Goal: Task Accomplishment & Management: Use online tool/utility

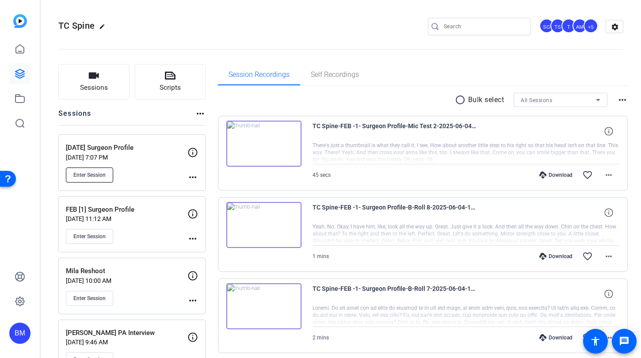
click at [88, 173] on span "Enter Session" at bounding box center [89, 175] width 32 height 7
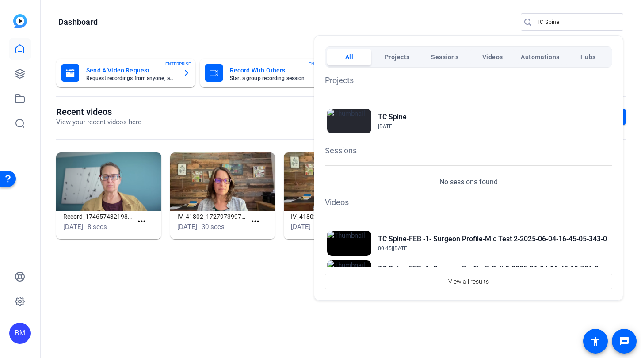
click at [560, 11] on div at bounding box center [320, 179] width 641 height 358
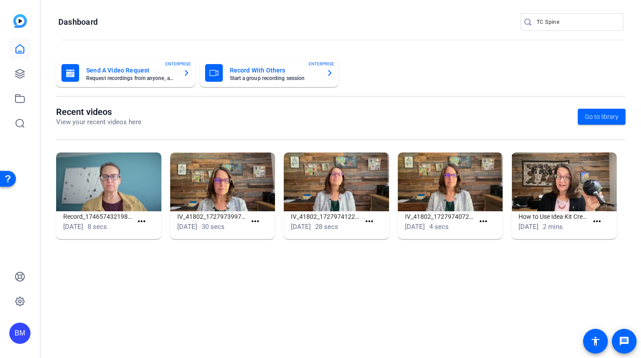
click at [559, 18] on input "TC Spine" at bounding box center [577, 22] width 80 height 11
drag, startPoint x: 564, startPoint y: 21, endPoint x: 495, endPoint y: 23, distance: 69.0
click at [495, 23] on openreel-page-title "Dashboard TC Spine" at bounding box center [340, 22] width 565 height 18
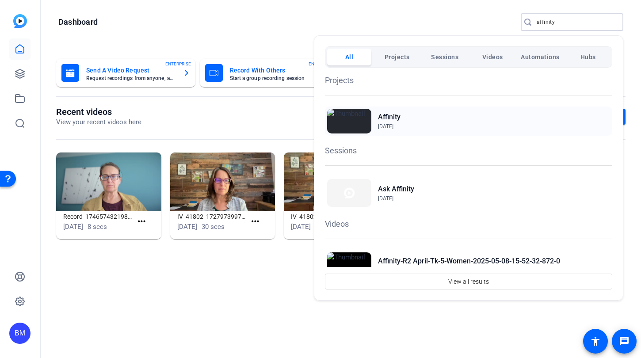
type input "affinity"
click at [384, 118] on h2 "Affinity" at bounding box center [389, 117] width 23 height 11
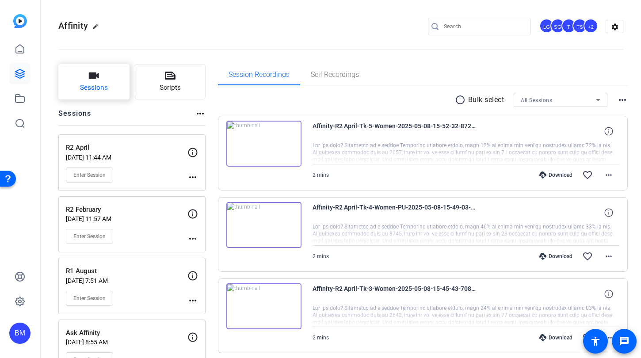
click at [109, 76] on button "Sessions" at bounding box center [93, 81] width 71 height 35
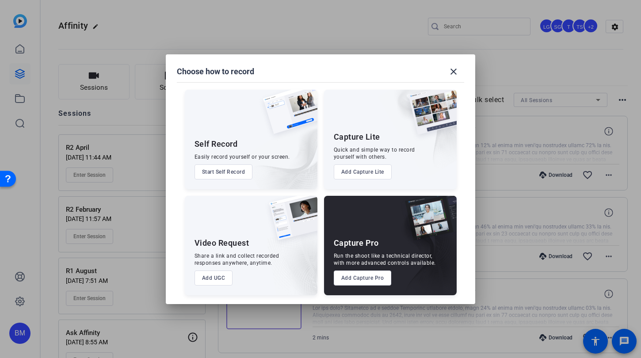
click at [382, 278] on button "Add Capture Pro" at bounding box center [363, 278] width 58 height 15
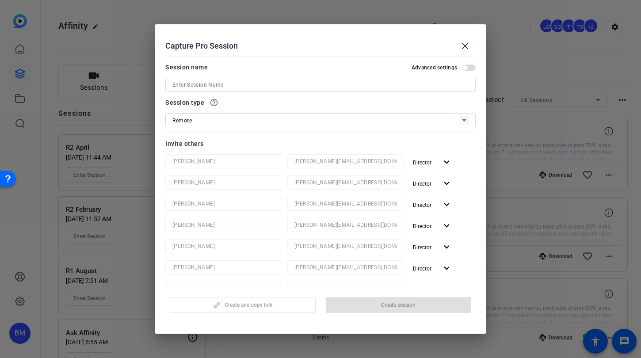
click at [212, 85] on input at bounding box center [320, 85] width 296 height 11
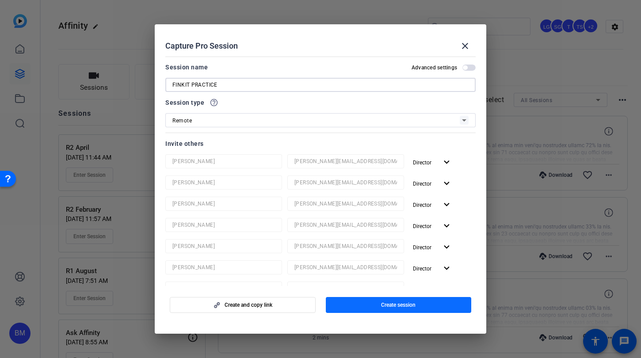
type input "FINKIT PRACTICE"
click at [381, 306] on span "Create session" at bounding box center [398, 304] width 34 height 7
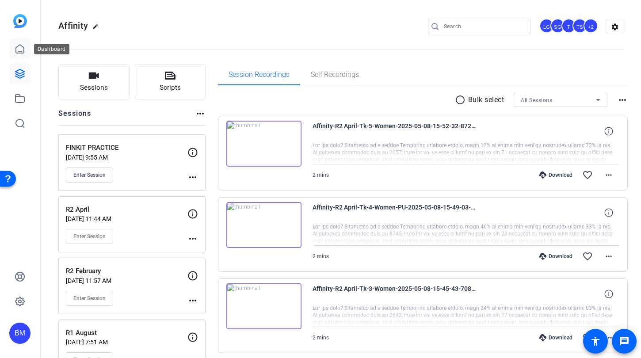
click at [17, 47] on icon at bounding box center [20, 49] width 11 height 11
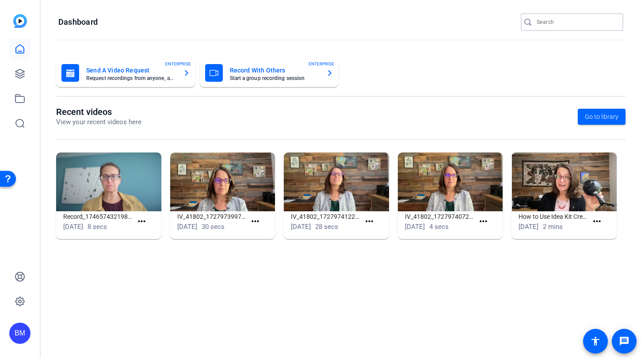
click at [546, 23] on input "Search" at bounding box center [577, 22] width 80 height 11
type input "Summit financial"
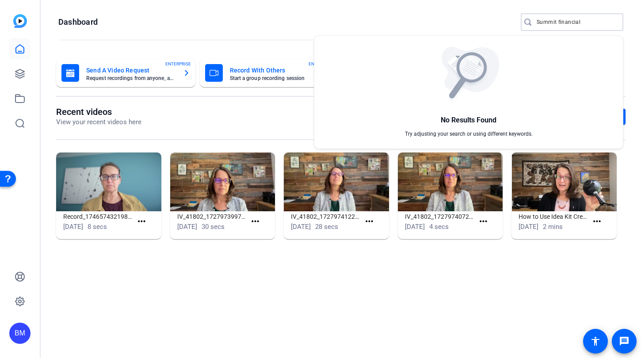
click at [23, 70] on div at bounding box center [320, 179] width 641 height 358
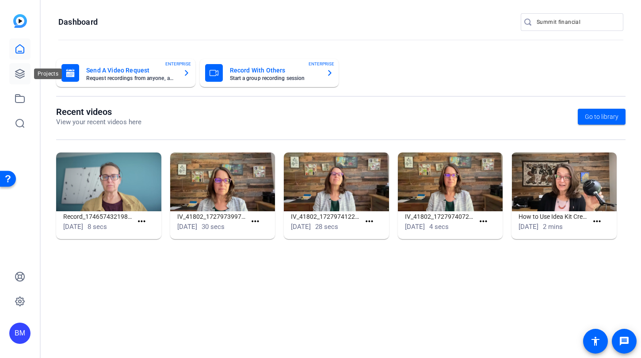
click at [21, 74] on icon at bounding box center [20, 74] width 11 height 11
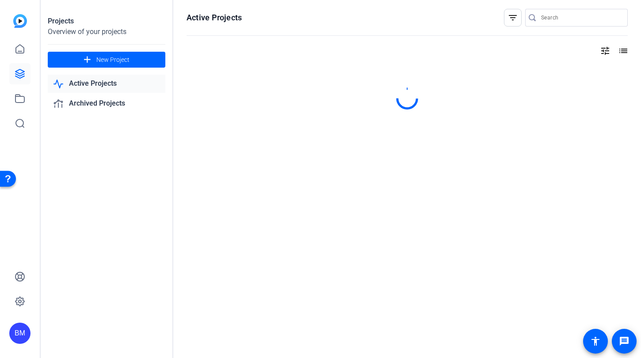
click at [553, 11] on div at bounding box center [581, 18] width 80 height 18
click at [553, 23] on div at bounding box center [581, 18] width 80 height 18
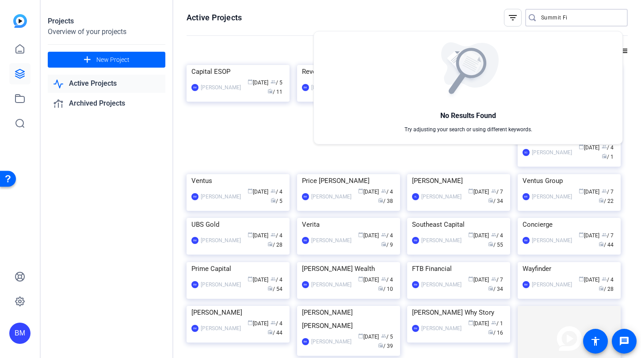
type input "Summit Fi"
click at [118, 62] on div at bounding box center [320, 179] width 641 height 358
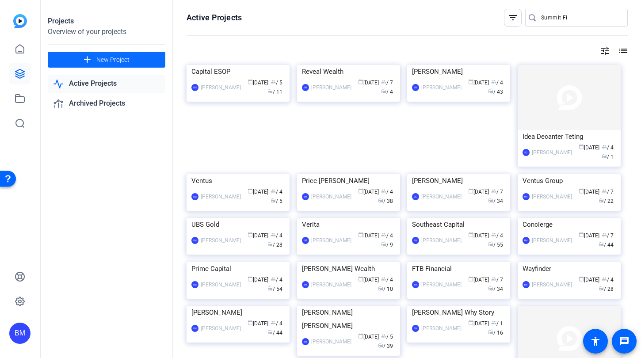
click at [88, 58] on mat-icon "add" at bounding box center [87, 59] width 11 height 11
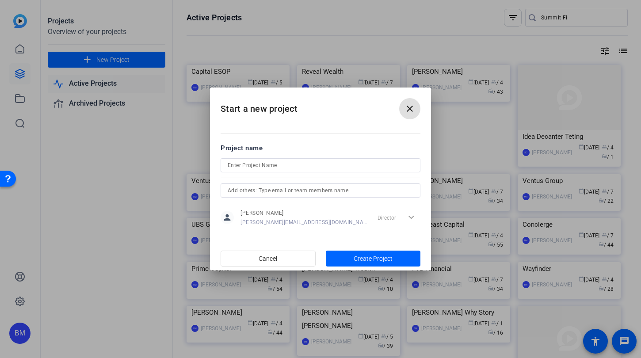
click at [306, 160] on input at bounding box center [321, 165] width 186 height 11
type input "Summit Financial"
click at [275, 191] on input "text" at bounding box center [321, 190] width 186 height 11
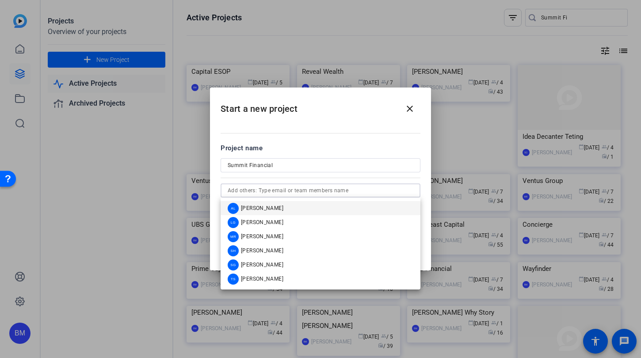
click at [266, 206] on span "Audrey Lee" at bounding box center [262, 208] width 42 height 7
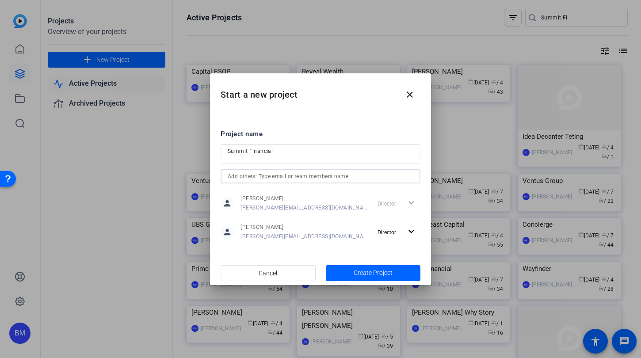
click at [278, 179] on input "text" at bounding box center [321, 176] width 186 height 11
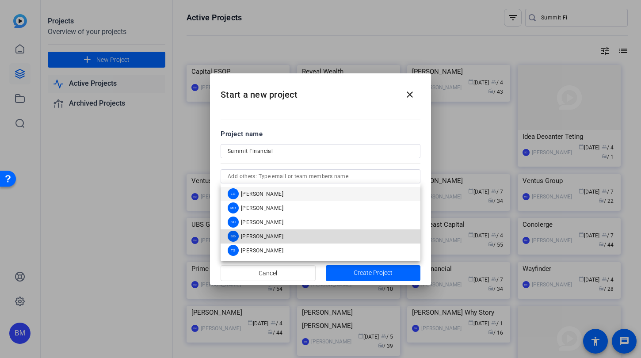
click at [250, 234] on span "Sharon Gottula" at bounding box center [262, 236] width 42 height 7
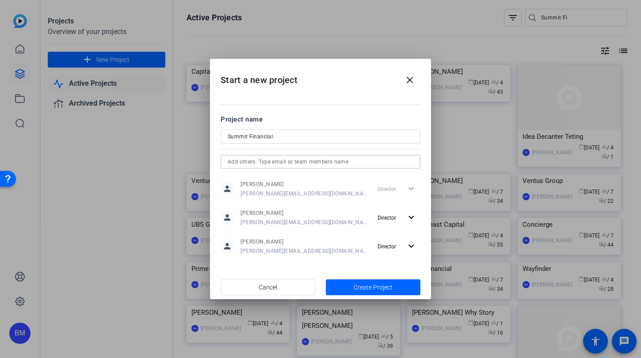
click at [247, 162] on input "text" at bounding box center [321, 161] width 186 height 11
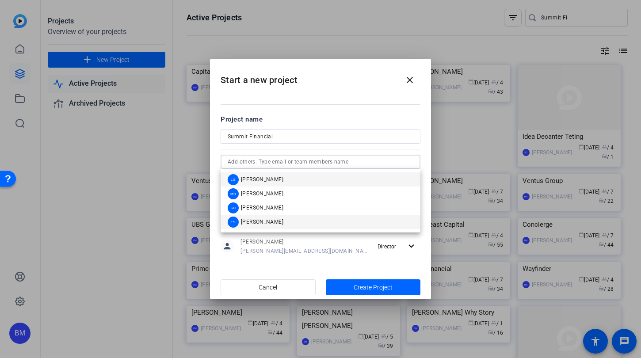
click at [248, 217] on div "TS Tracy Shaw" at bounding box center [256, 222] width 56 height 11
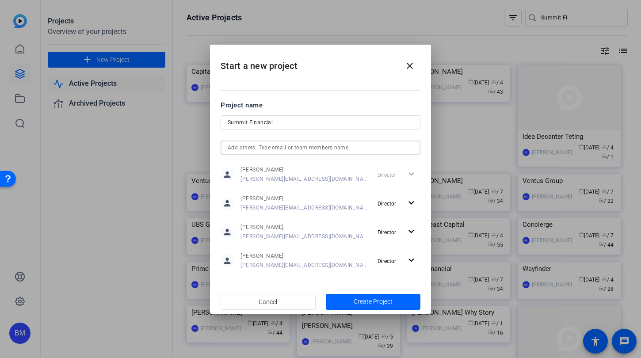
click at [255, 151] on input "text" at bounding box center [321, 147] width 186 height 11
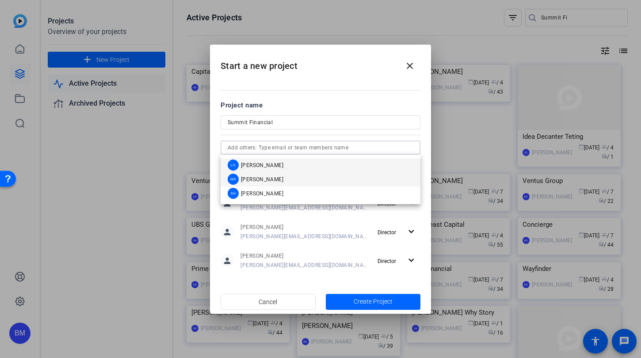
click at [255, 181] on span "Molly Roland" at bounding box center [262, 179] width 42 height 7
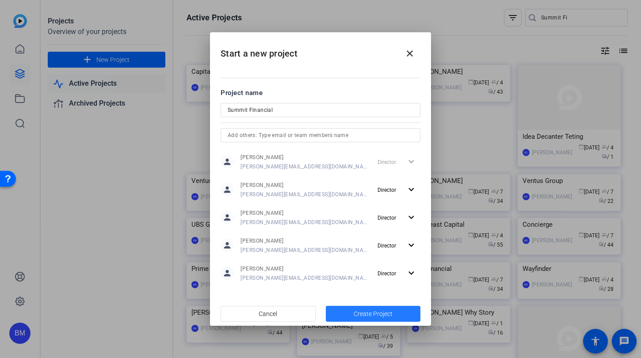
click at [346, 316] on span "button" at bounding box center [373, 313] width 95 height 21
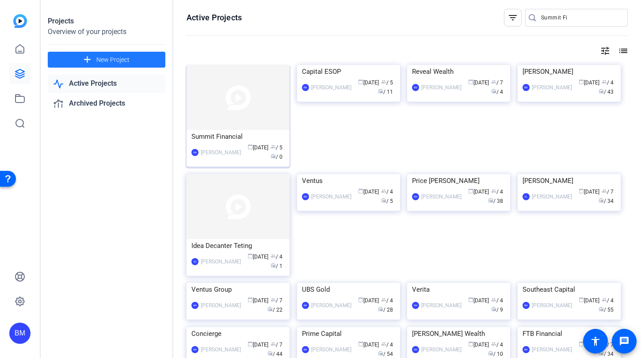
click at [230, 112] on img at bounding box center [238, 97] width 103 height 65
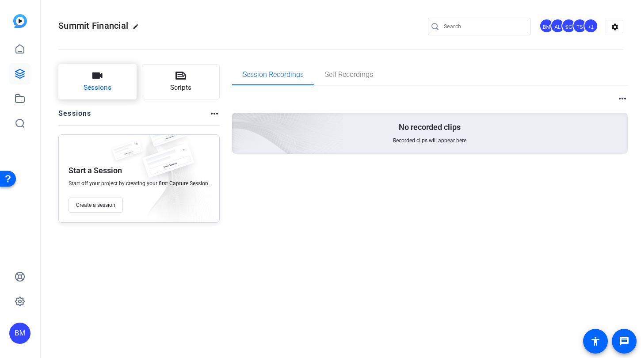
click at [103, 84] on span "Sessions" at bounding box center [98, 88] width 28 height 10
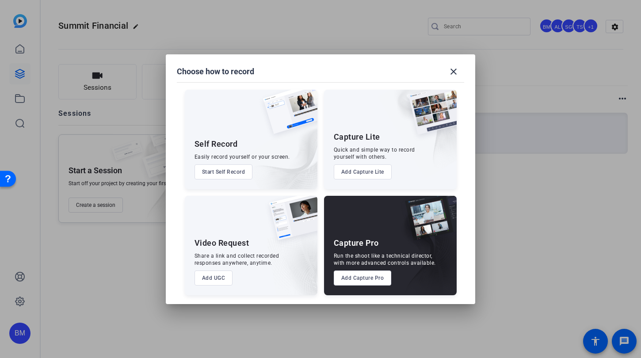
click at [368, 283] on button "Add Capture Pro" at bounding box center [363, 278] width 58 height 15
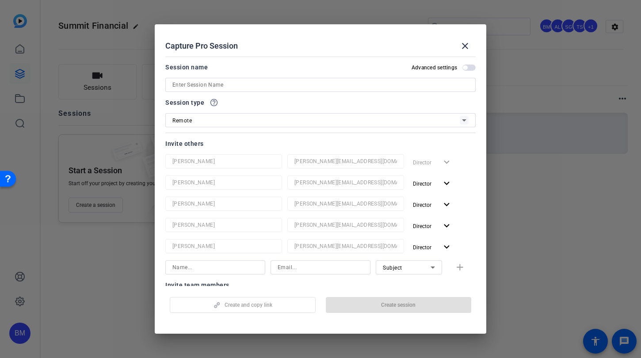
click at [224, 86] on input at bounding box center [320, 85] width 296 height 11
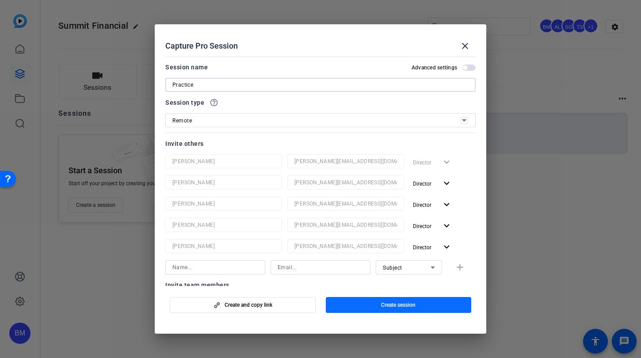
type input "Practice"
click at [360, 305] on span "button" at bounding box center [399, 304] width 146 height 21
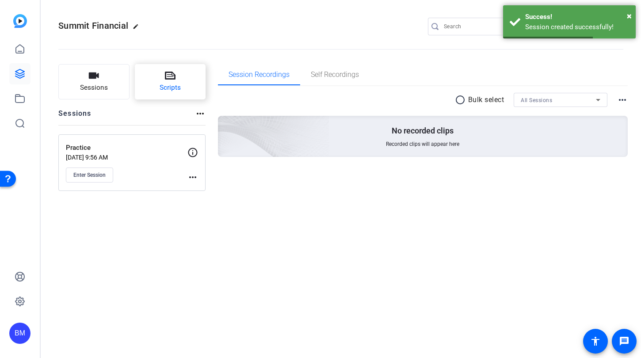
click at [159, 85] on button "Scripts" at bounding box center [170, 81] width 71 height 35
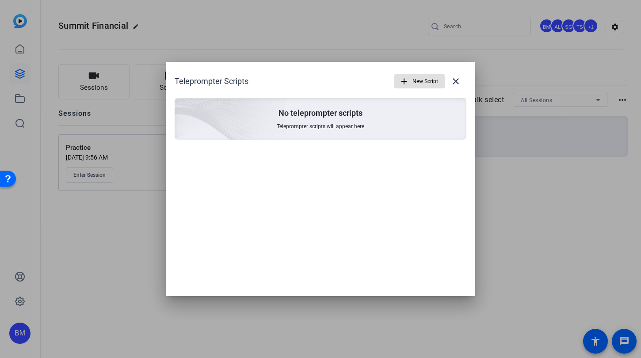
click at [415, 78] on span "New Script" at bounding box center [425, 81] width 26 height 17
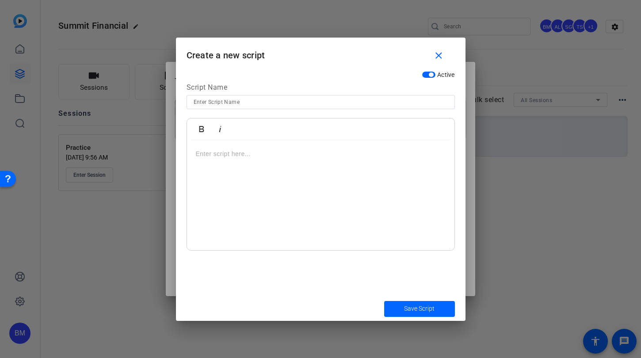
click at [291, 159] on div at bounding box center [320, 195] width 267 height 111
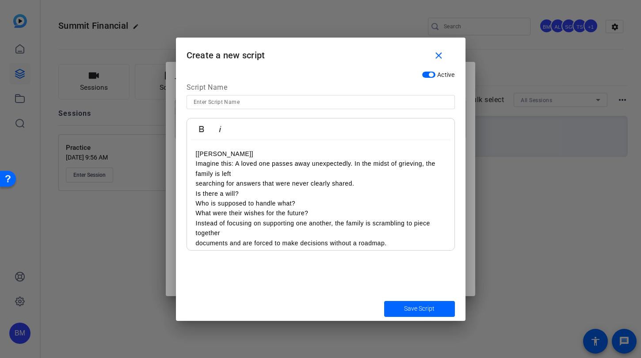
scroll to position [15616, 1]
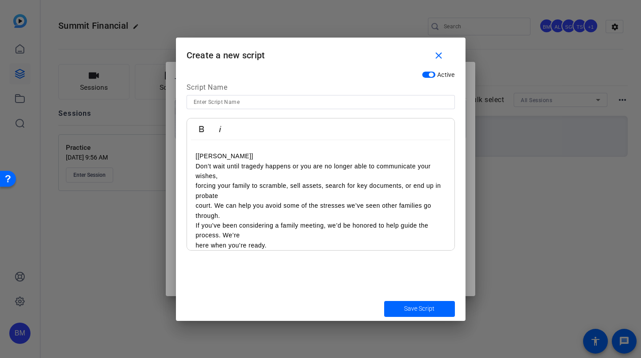
click at [230, 103] on input at bounding box center [321, 102] width 254 height 11
type input "Practice Script"
click at [397, 313] on span "submit" at bounding box center [419, 308] width 71 height 21
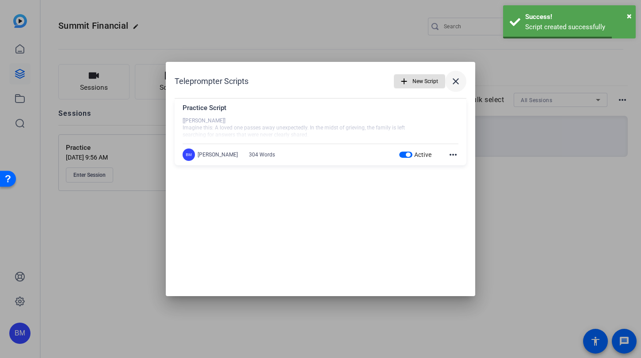
click at [450, 76] on mat-icon "close" at bounding box center [455, 81] width 11 height 11
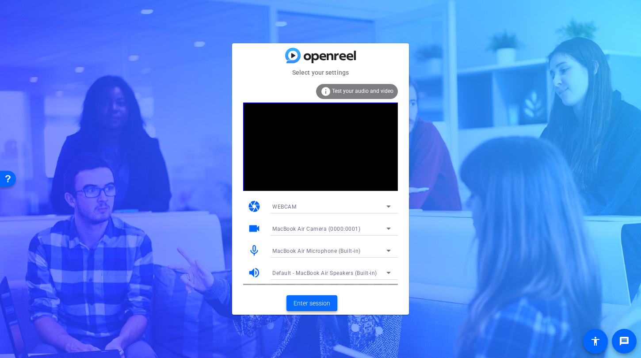
click at [307, 303] on span "Enter session" at bounding box center [312, 303] width 37 height 9
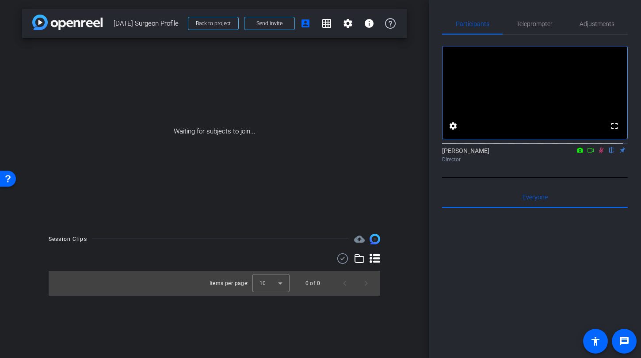
click at [599, 153] on icon at bounding box center [601, 151] width 5 height 6
click at [532, 26] on span "Teleprompter" at bounding box center [534, 24] width 36 height 6
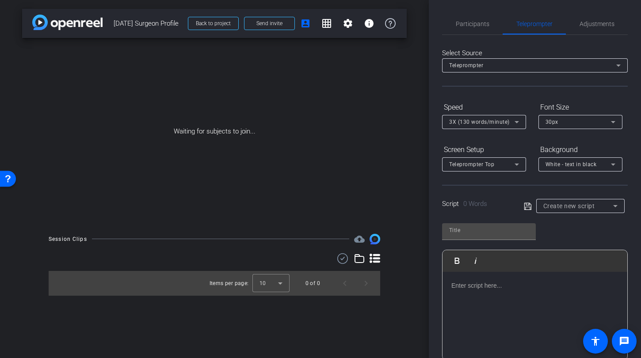
click at [571, 211] on div "Create new script" at bounding box center [578, 206] width 70 height 11
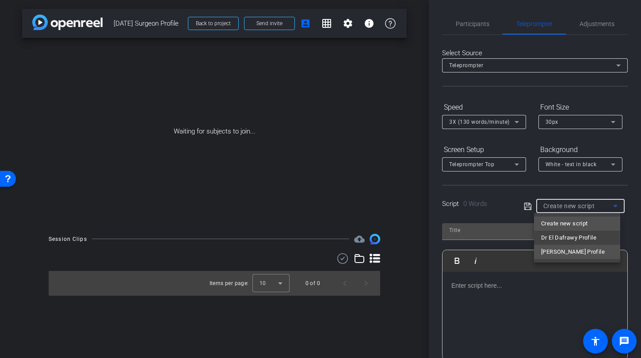
click at [568, 252] on span "Dr. Godlewski Profile" at bounding box center [573, 252] width 64 height 11
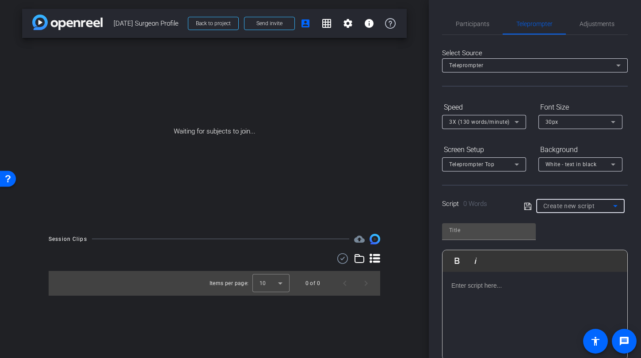
type input "Dr. Godlewski Profile"
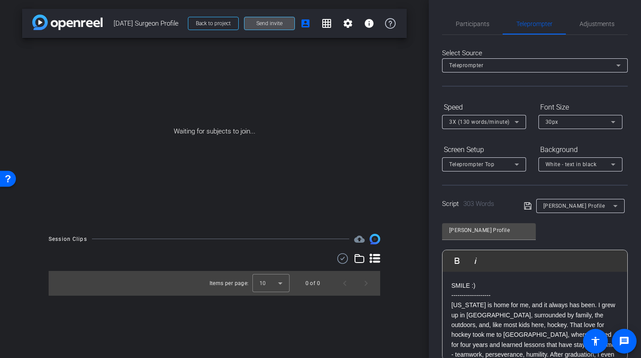
click at [265, 24] on span "Send invite" at bounding box center [269, 23] width 26 height 7
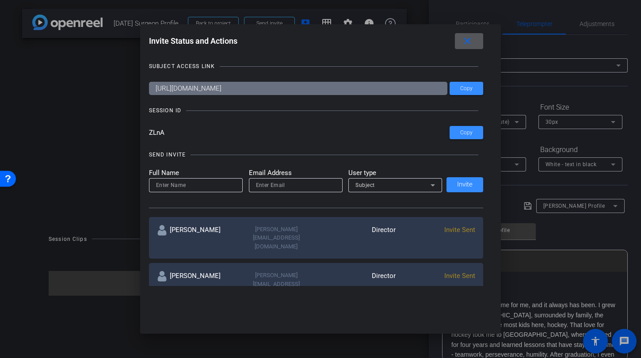
click at [276, 58] on div "SUBJECT ACCESS LINK https://capture.openreel.com/subject/MODE_OTP?otp=ZLnA Copy…" at bounding box center [320, 169] width 343 height 233
click at [473, 40] on mat-icon "close" at bounding box center [467, 41] width 11 height 11
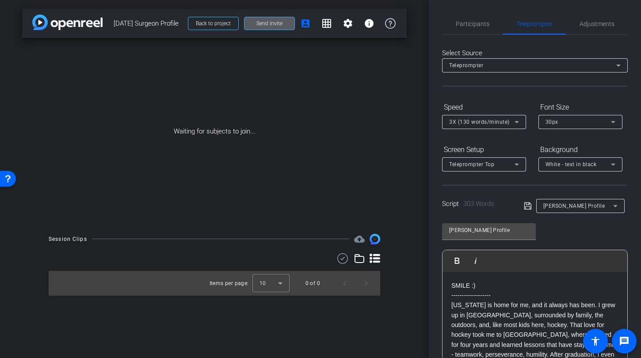
click at [277, 23] on span "Send invite" at bounding box center [269, 23] width 26 height 7
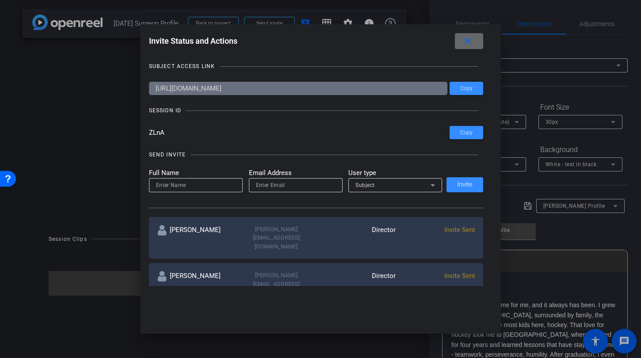
click at [471, 46] on mat-icon "close" at bounding box center [467, 41] width 11 height 11
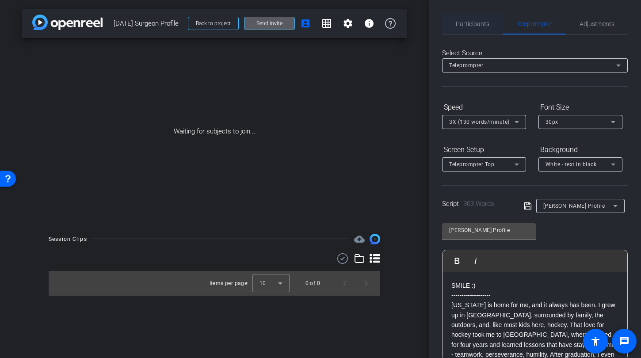
drag, startPoint x: 473, startPoint y: 23, endPoint x: 474, endPoint y: 29, distance: 5.5
click at [473, 24] on span "Participants" at bounding box center [473, 24] width 34 height 6
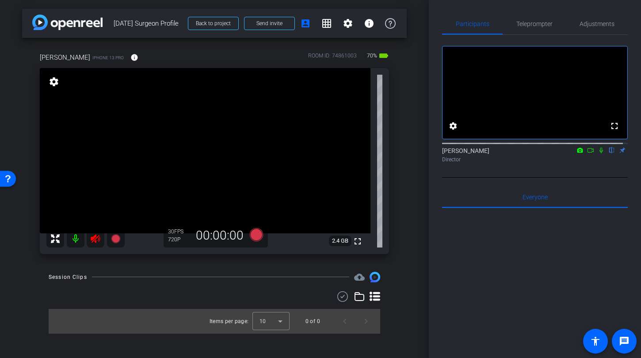
click at [97, 239] on icon at bounding box center [95, 238] width 11 height 11
click at [595, 23] on span "Adjustments" at bounding box center [596, 24] width 35 height 6
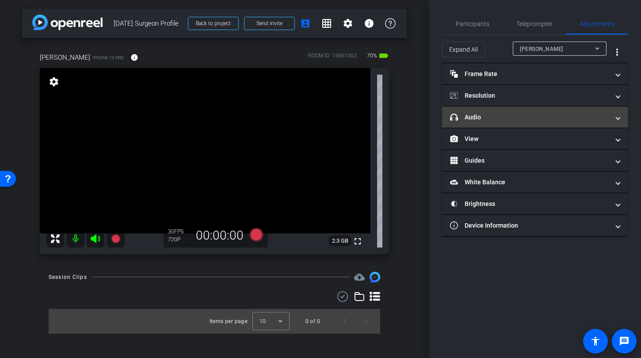
click at [514, 114] on mat-panel-title "headphone icon Audio" at bounding box center [529, 117] width 159 height 9
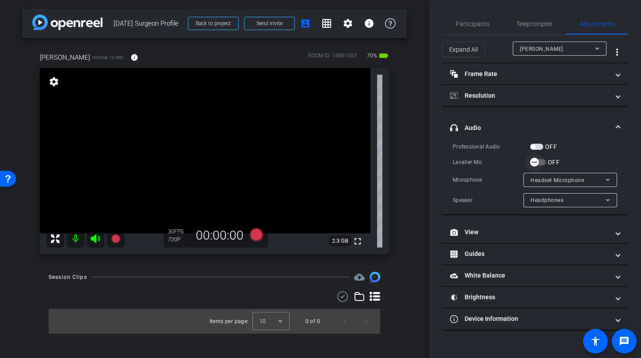
click at [540, 162] on span "button" at bounding box center [535, 162] width 18 height 18
click at [541, 149] on span "button" at bounding box center [536, 147] width 13 height 6
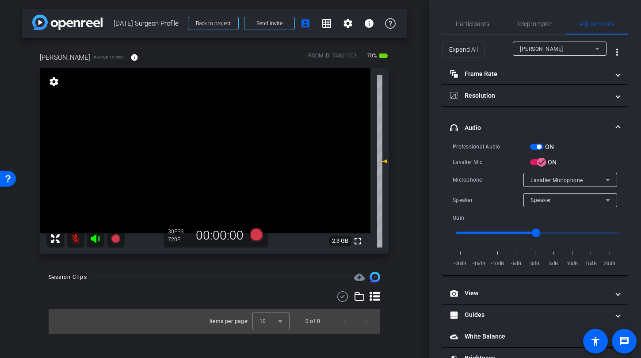
click at [73, 239] on mat-icon at bounding box center [76, 239] width 18 height 18
click at [534, 150] on div "ON" at bounding box center [542, 146] width 24 height 9
click at [534, 146] on span "button" at bounding box center [536, 147] width 13 height 6
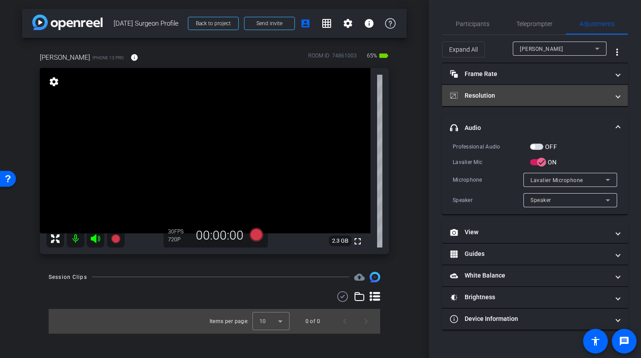
click at [510, 95] on mat-panel-title "Resolution" at bounding box center [529, 95] width 159 height 9
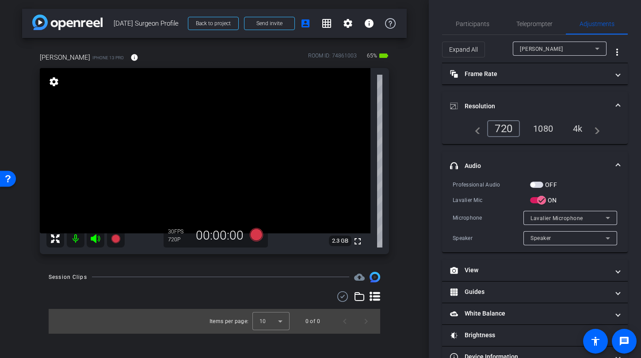
click at [538, 130] on div "1080" at bounding box center [542, 128] width 33 height 15
click at [472, 25] on span "Participants" at bounding box center [473, 24] width 34 height 6
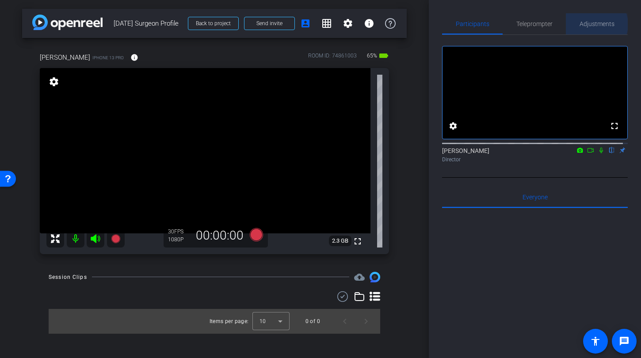
click at [593, 24] on span "Adjustments" at bounding box center [596, 24] width 35 height 6
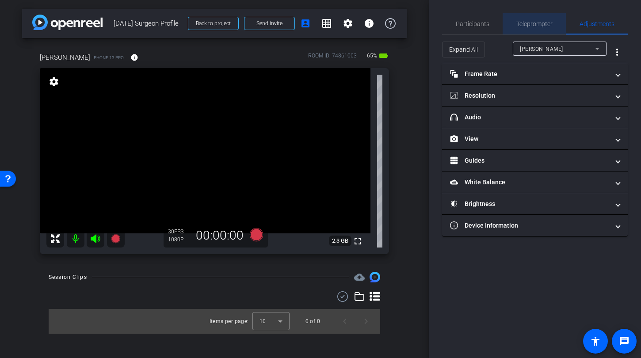
click at [523, 27] on span "Teleprompter" at bounding box center [534, 24] width 36 height 6
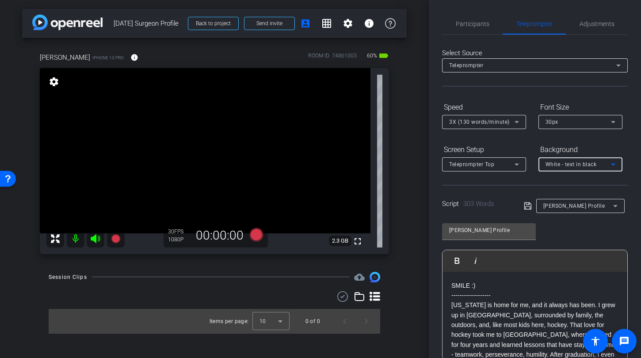
click at [585, 166] on span "White - text in black" at bounding box center [570, 164] width 51 height 6
click at [583, 198] on div "Black - text in white" at bounding box center [571, 199] width 52 height 11
click at [461, 166] on span "Teleprompter Top" at bounding box center [471, 164] width 45 height 6
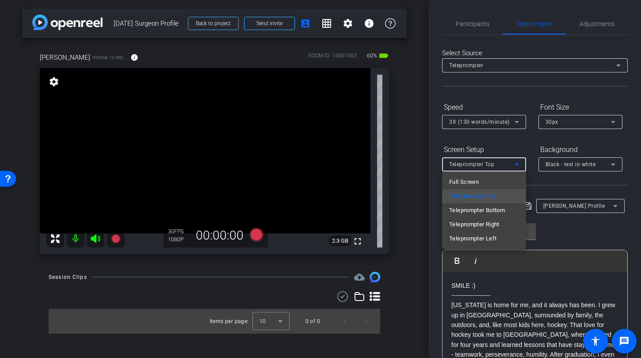
click at [461, 180] on span "Full Screen" at bounding box center [464, 182] width 30 height 11
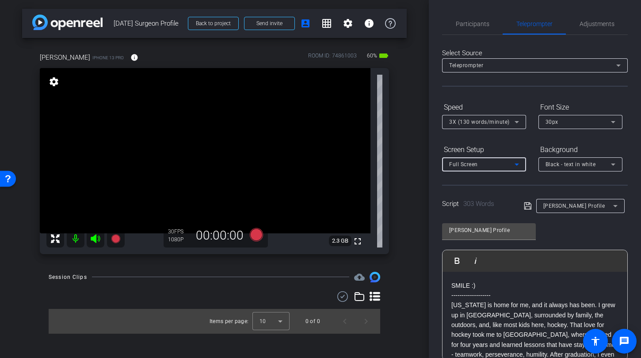
click at [483, 125] on span "3X (130 words/minute)" at bounding box center [479, 122] width 61 height 6
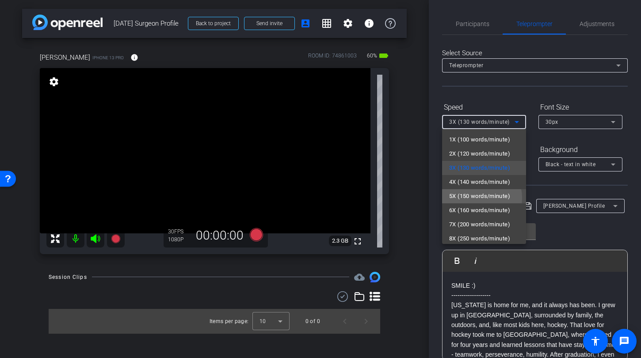
click at [475, 198] on span "5X (150 words/minute)" at bounding box center [479, 196] width 61 height 11
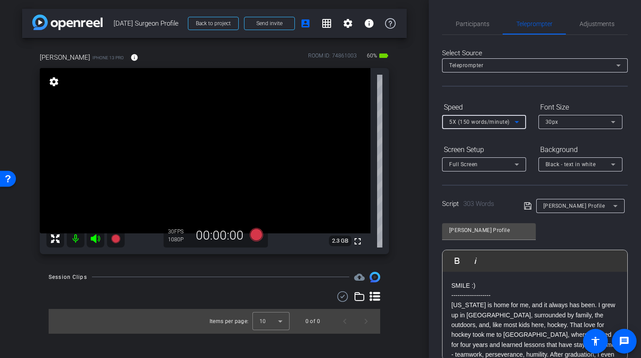
scroll to position [71, 0]
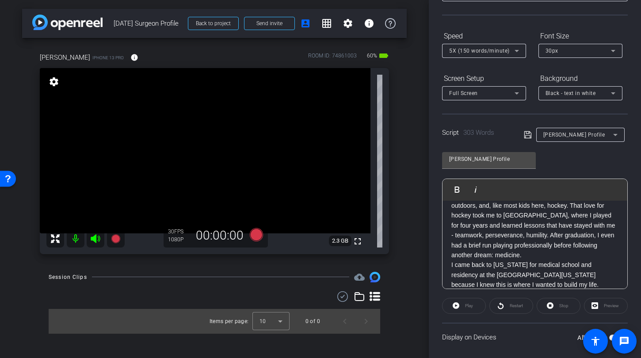
scroll to position [48, 0]
click at [516, 255] on p "Minnesota is home for me, and it always has been. I grew up in Elk River, surro…" at bounding box center [534, 220] width 167 height 79
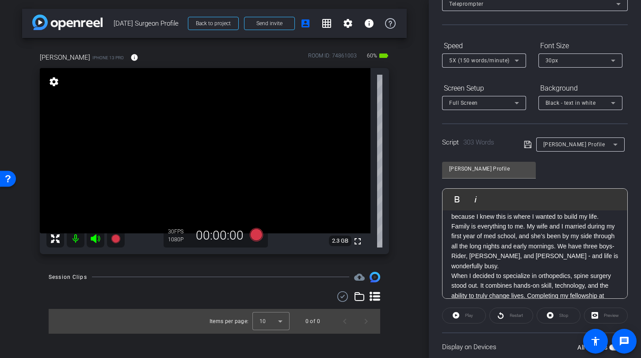
scroll to position [173, 0]
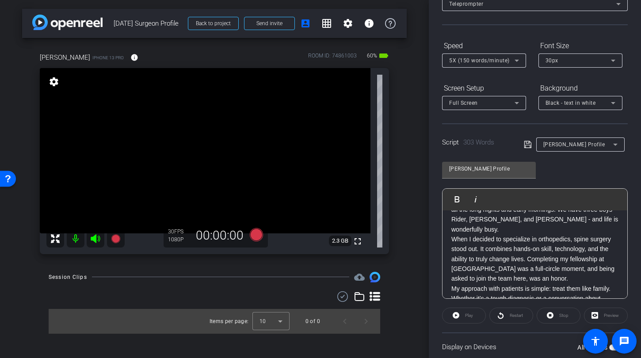
click at [591, 250] on p "When I decided to specialize in orthopedics, spine surgery stood out. It combin…" at bounding box center [534, 259] width 167 height 50
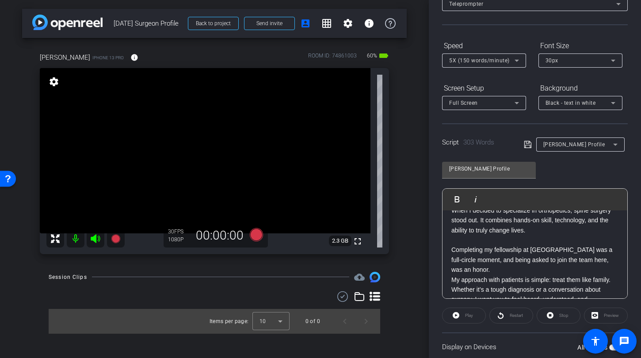
scroll to position [202, 0]
click at [534, 256] on p "Completing my fellowship at Twin Cities Spine Center was a full-circle moment, …" at bounding box center [534, 259] width 167 height 30
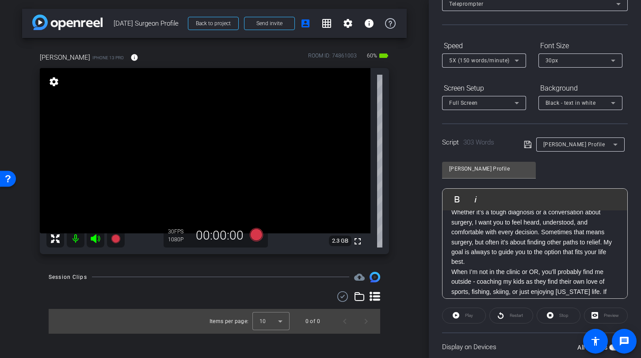
scroll to position [289, 0]
click at [501, 253] on p "My approach with patients is simple: treat them like family. Whether it’s a tou…" at bounding box center [534, 232] width 167 height 69
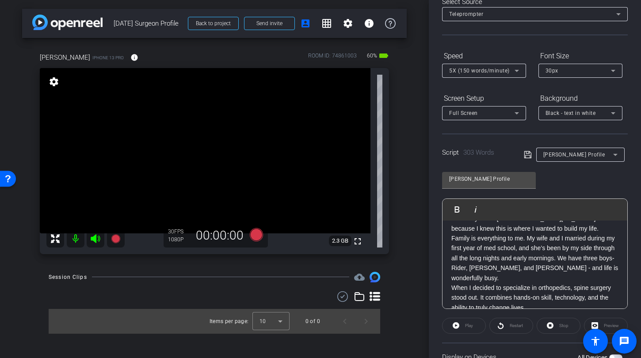
scroll to position [135, 0]
click at [453, 282] on p "When I decided to specialize in orthopedics, spine surgery stood out. It combin…" at bounding box center [534, 297] width 167 height 30
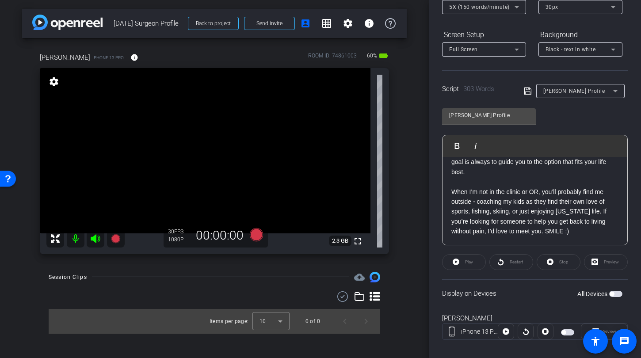
scroll to position [125, 0]
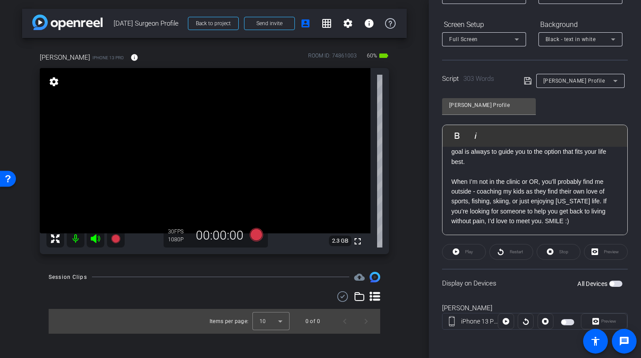
click at [615, 283] on span "button" at bounding box center [615, 284] width 13 height 6
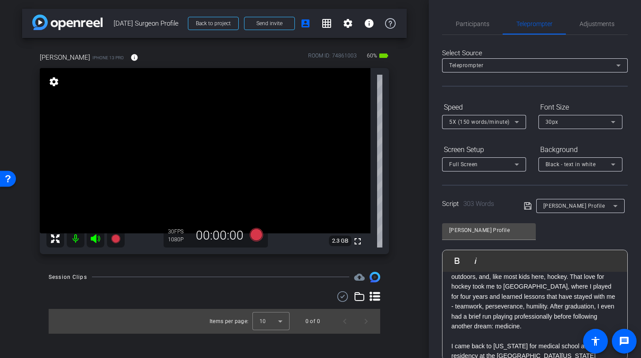
scroll to position [0, 0]
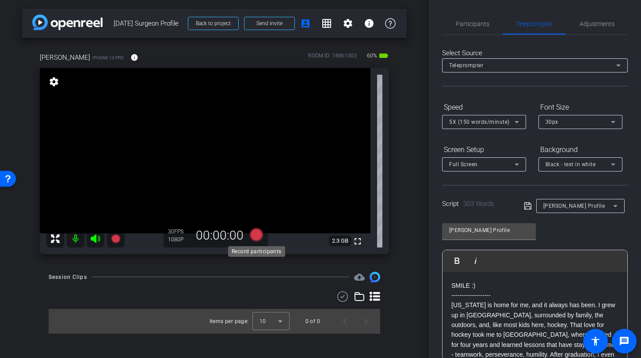
click at [257, 235] on icon at bounding box center [256, 234] width 13 height 13
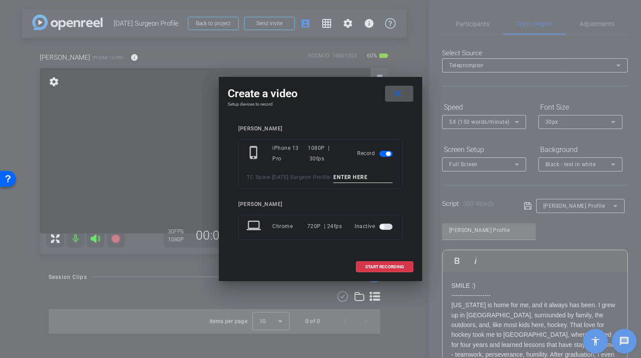
click at [333, 182] on input at bounding box center [362, 177] width 59 height 11
type input "mic test"
click at [390, 269] on span "START RECORDING" at bounding box center [384, 267] width 39 height 4
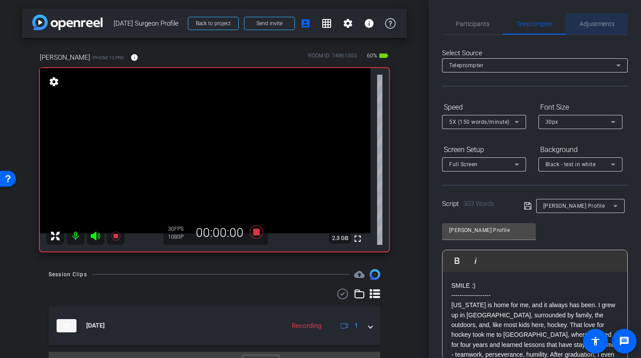
click at [587, 21] on span "Adjustments" at bounding box center [596, 24] width 35 height 6
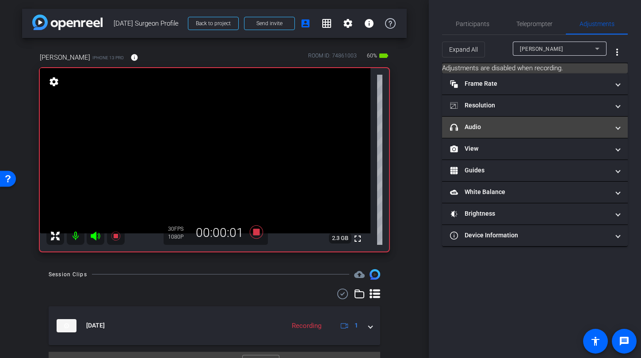
click at [520, 132] on mat-expansion-panel-header "headphone icon Audio" at bounding box center [535, 127] width 186 height 21
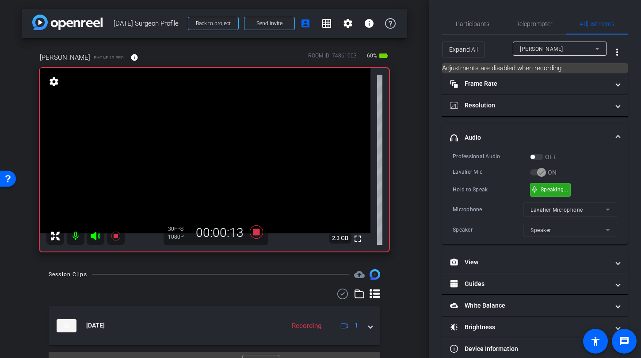
click at [558, 193] on div "mic_none Speaking..." at bounding box center [550, 189] width 40 height 13
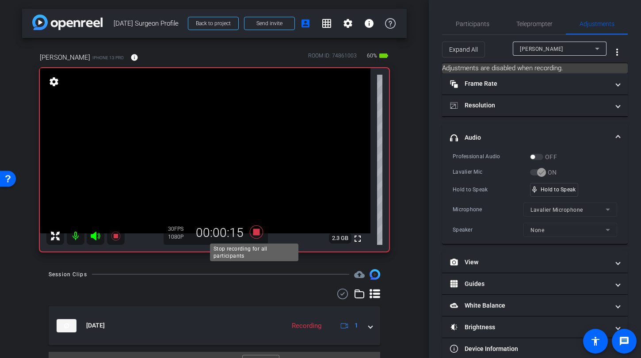
click at [255, 230] on icon at bounding box center [256, 231] width 13 height 13
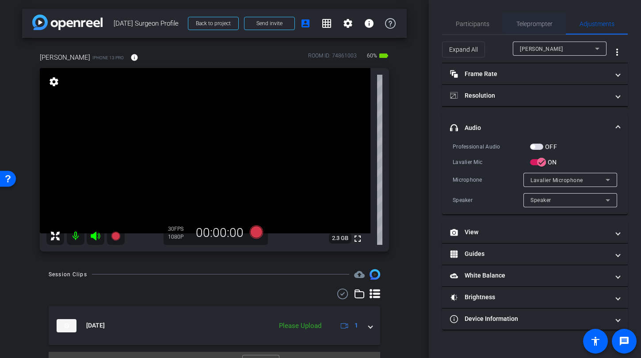
click at [537, 23] on span "Teleprompter" at bounding box center [534, 24] width 36 height 6
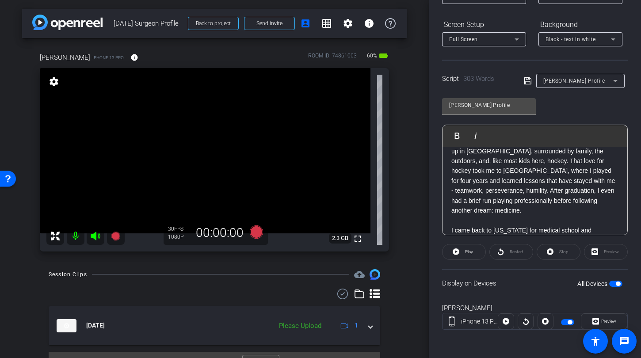
scroll to position [24, 0]
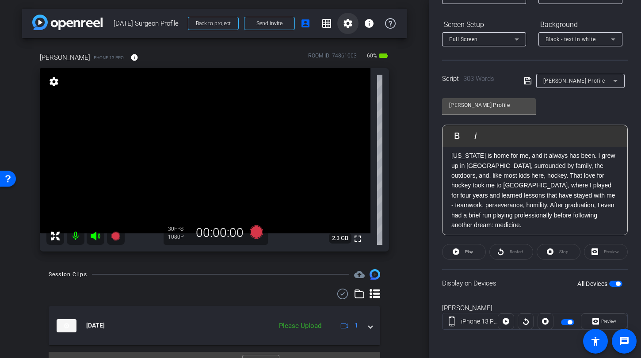
click at [344, 26] on mat-icon "settings" at bounding box center [348, 23] width 11 height 11
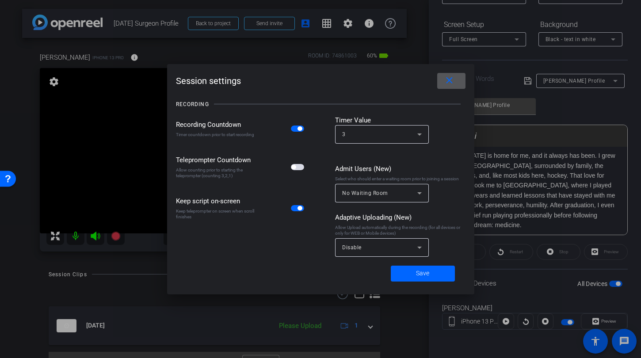
click at [299, 168] on span "button" at bounding box center [297, 167] width 13 height 6
click at [422, 273] on span "Save" at bounding box center [422, 273] width 13 height 9
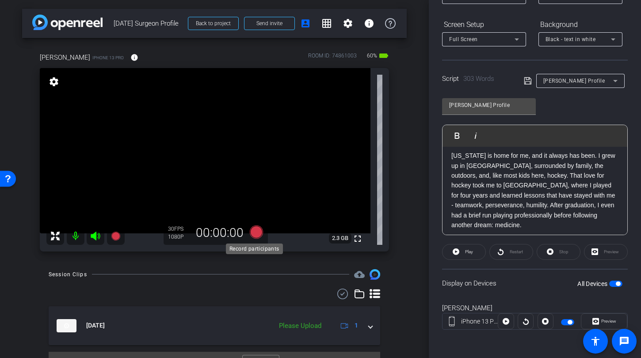
click at [255, 229] on icon at bounding box center [256, 231] width 13 height 13
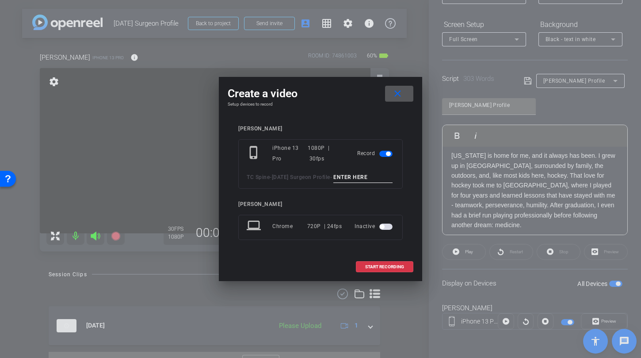
click at [333, 179] on input at bounding box center [362, 177] width 59 height 11
type input "TA1"
click at [381, 276] on span at bounding box center [384, 266] width 57 height 21
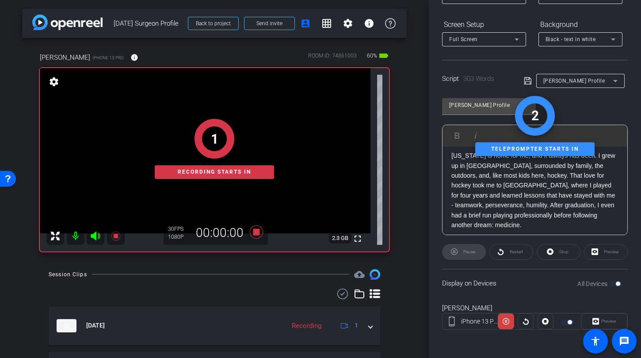
click at [95, 237] on div "1 Recording starts in" at bounding box center [214, 149] width 349 height 205
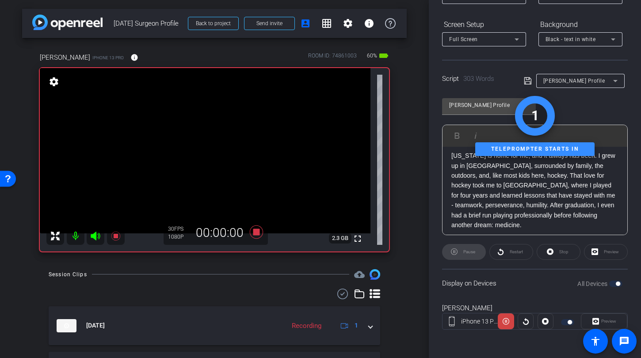
click at [94, 235] on icon at bounding box center [95, 236] width 9 height 9
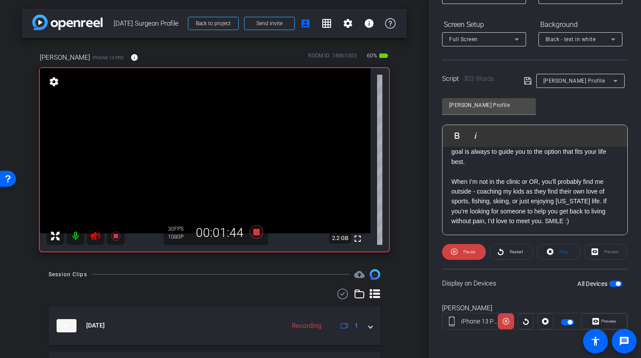
scroll to position [335, 0]
click at [250, 233] on icon at bounding box center [256, 232] width 21 height 16
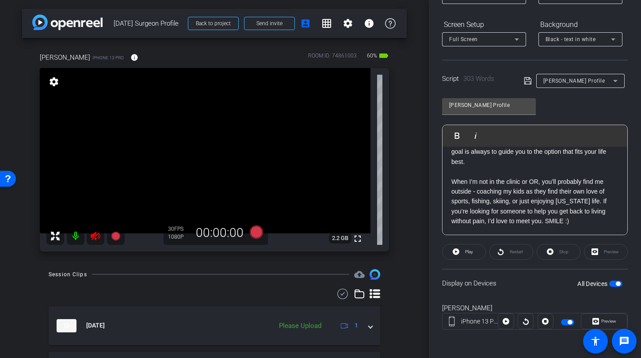
click at [93, 231] on icon at bounding box center [95, 236] width 11 height 11
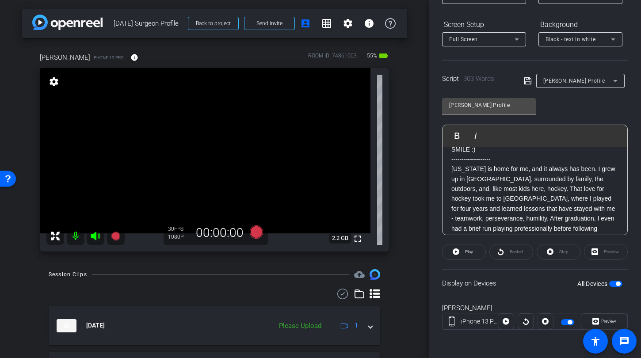
scroll to position [11, 0]
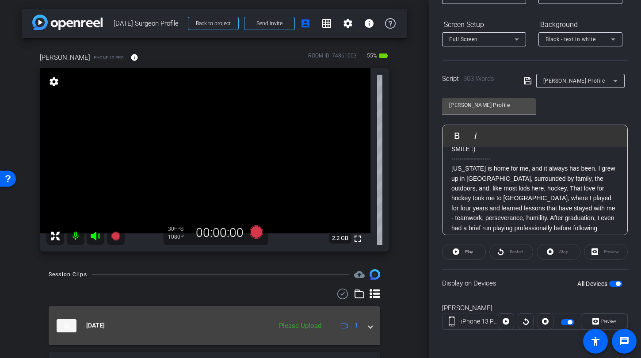
click at [370, 329] on mat-expansion-panel-header "Sep 17, 2025 Please Upload 1" at bounding box center [215, 325] width 332 height 39
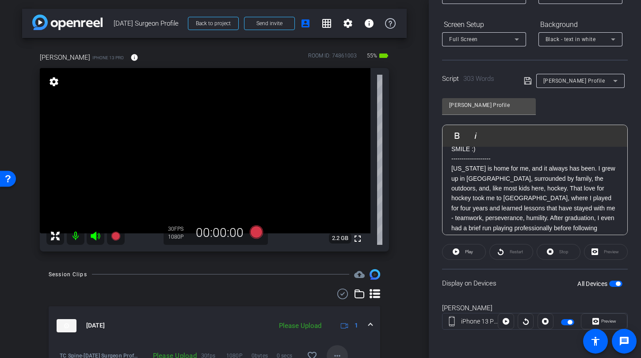
click at [332, 356] on mat-icon "more_horiz" at bounding box center [337, 356] width 11 height 11
click at [338, 316] on span "Upload" at bounding box center [346, 315] width 35 height 11
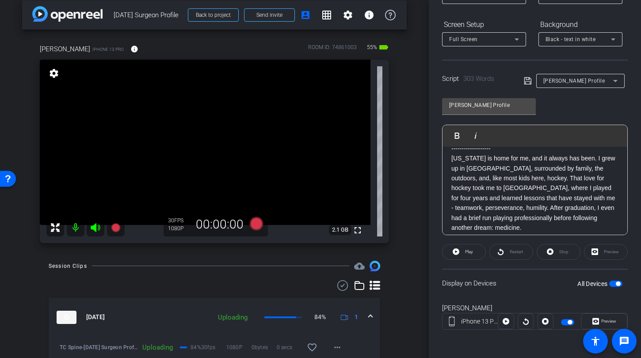
scroll to position [22, 0]
click at [254, 225] on icon at bounding box center [256, 223] width 13 height 13
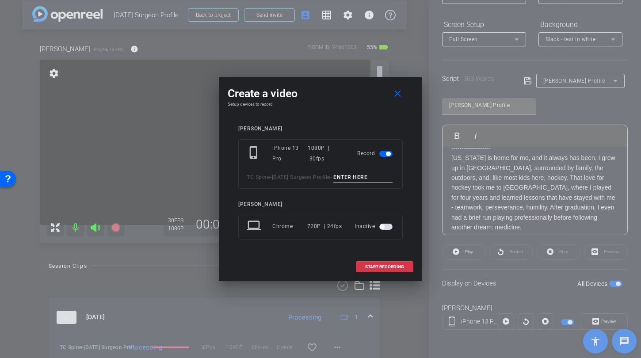
click at [333, 183] on input at bounding box center [362, 177] width 59 height 11
type input "TA2"
click at [367, 269] on span "START RECORDING" at bounding box center [384, 267] width 39 height 4
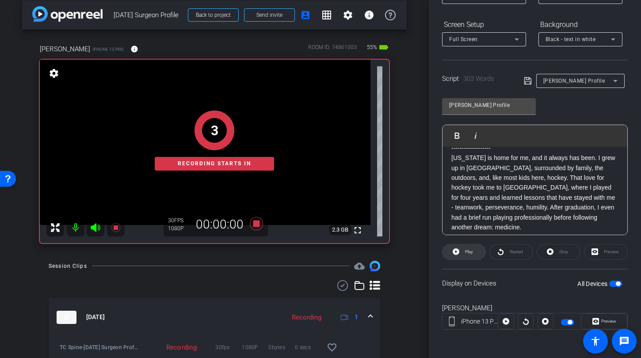
click at [470, 256] on span "Play" at bounding box center [468, 252] width 10 height 12
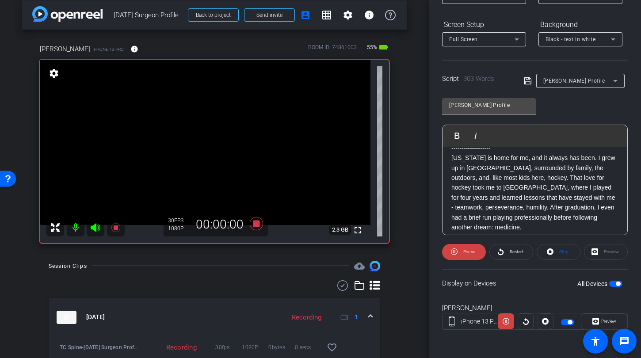
click at [94, 222] on icon at bounding box center [95, 227] width 11 height 11
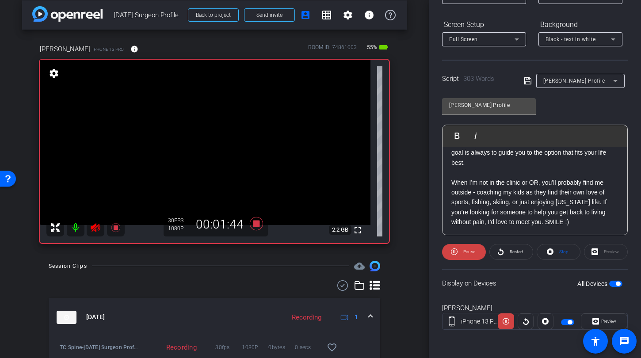
scroll to position [335, 0]
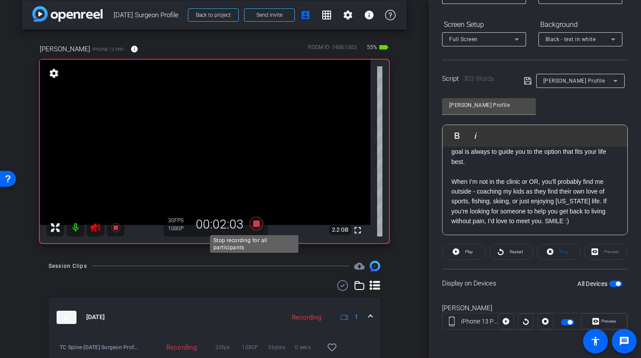
click at [252, 224] on icon at bounding box center [256, 223] width 13 height 13
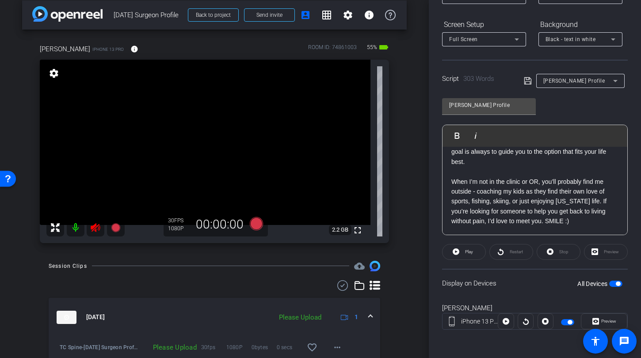
click at [96, 232] on icon at bounding box center [95, 227] width 11 height 11
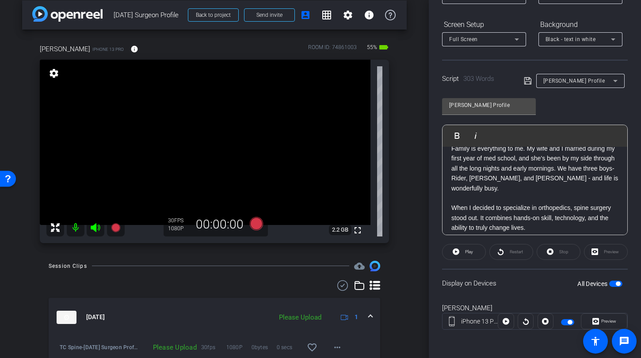
scroll to position [0, 0]
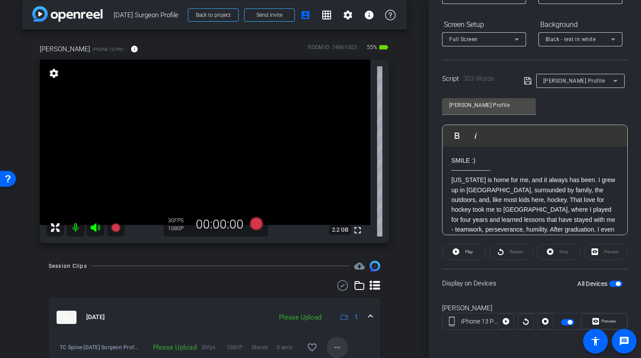
click at [337, 343] on mat-icon "more_horiz" at bounding box center [337, 347] width 11 height 11
click at [338, 310] on span "Upload" at bounding box center [346, 307] width 35 height 11
click at [252, 223] on icon at bounding box center [256, 223] width 13 height 13
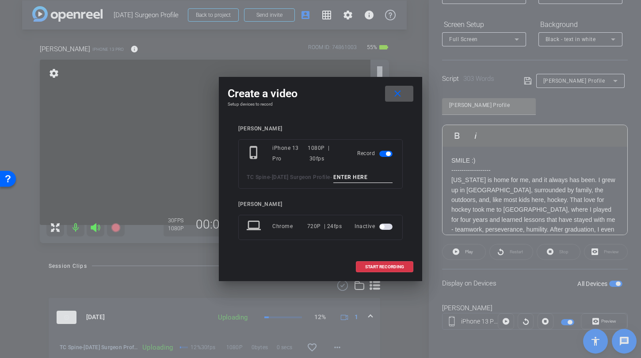
click at [333, 183] on input at bounding box center [362, 177] width 59 height 11
type input "TA3"
click at [391, 267] on span at bounding box center [384, 266] width 57 height 21
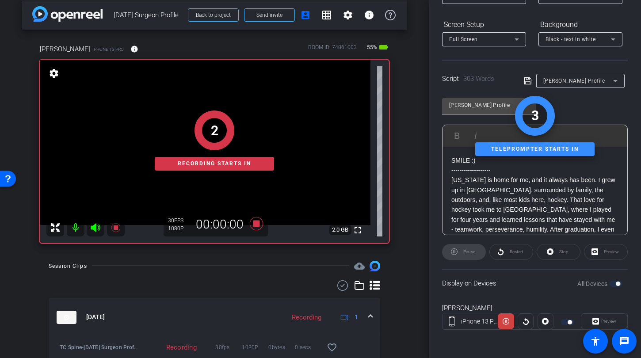
click at [466, 253] on div "Pause" at bounding box center [464, 252] width 44 height 16
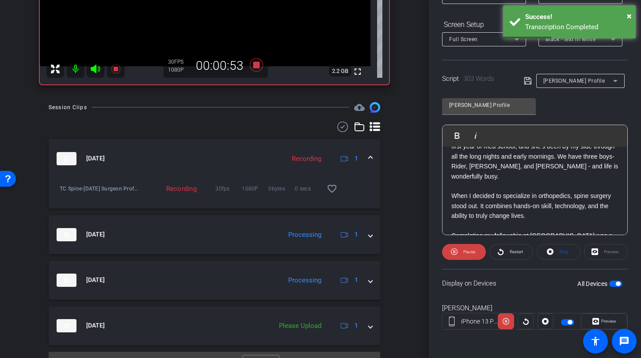
scroll to position [186, 0]
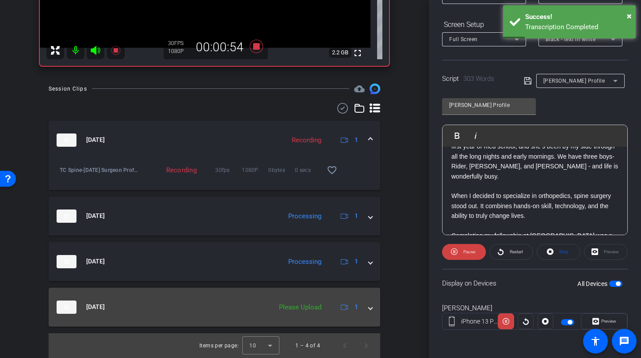
click at [369, 307] on span at bounding box center [371, 306] width 4 height 9
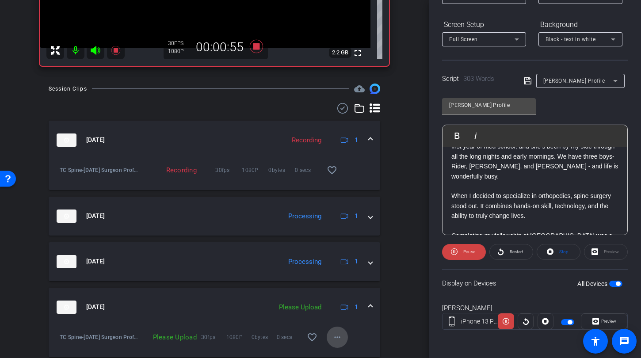
click at [336, 338] on mat-icon "more_horiz" at bounding box center [337, 337] width 11 height 11
click at [337, 294] on span "Upload" at bounding box center [346, 297] width 35 height 11
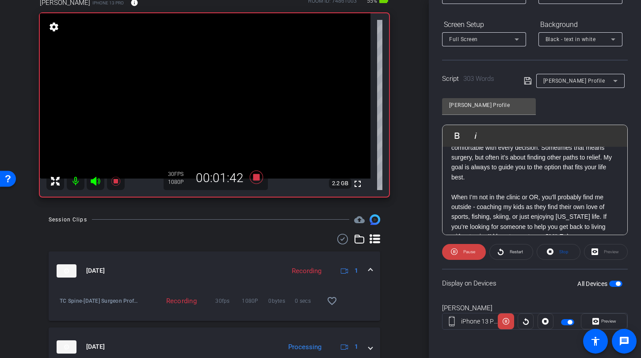
scroll to position [332, 0]
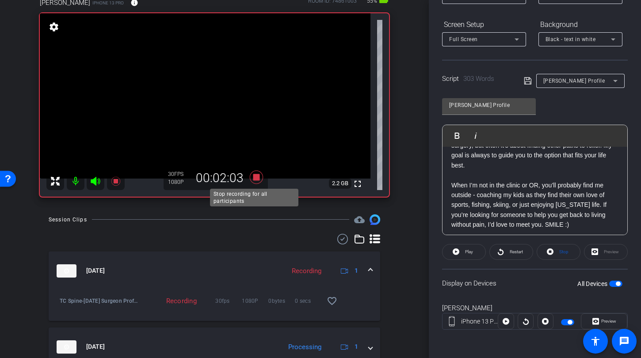
click at [252, 175] on icon at bounding box center [256, 176] width 13 height 13
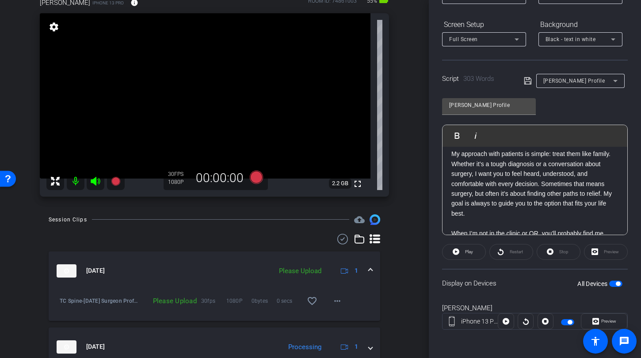
scroll to position [279, 0]
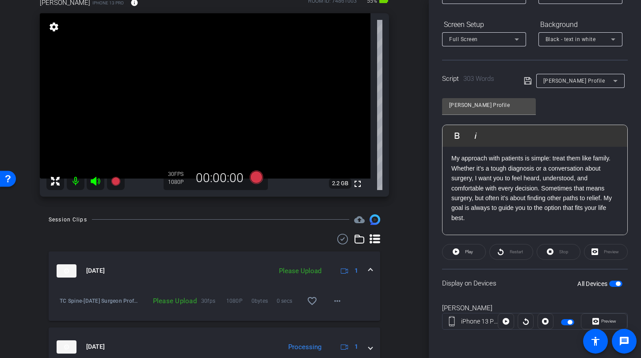
click at [609, 281] on span "button" at bounding box center [615, 284] width 13 height 6
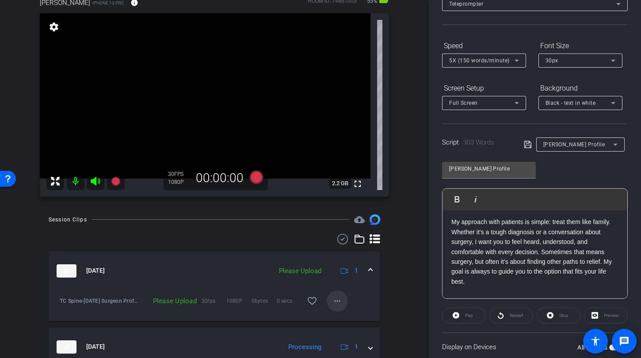
click at [333, 301] on mat-icon "more_horiz" at bounding box center [337, 301] width 11 height 11
click at [335, 319] on span "Upload" at bounding box center [346, 319] width 35 height 11
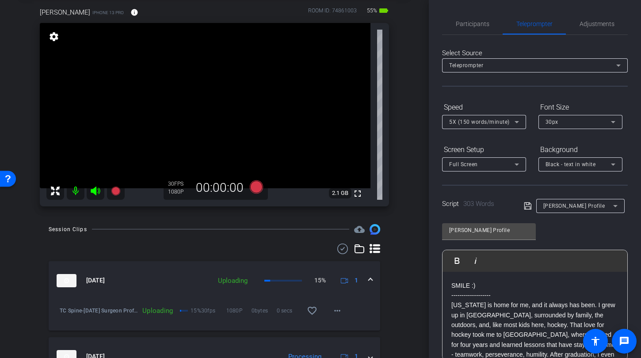
scroll to position [0, 0]
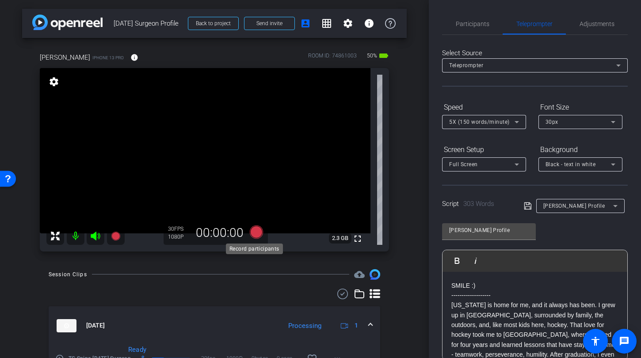
click at [252, 233] on icon at bounding box center [256, 231] width 13 height 13
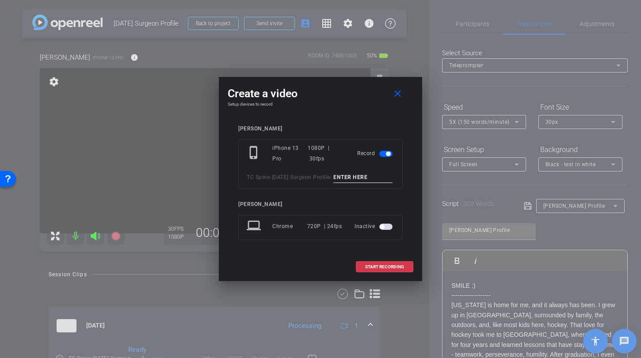
click at [333, 183] on input at bounding box center [362, 177] width 59 height 11
type input "thumbnail shots"
click at [374, 269] on span "START RECORDING" at bounding box center [384, 267] width 39 height 4
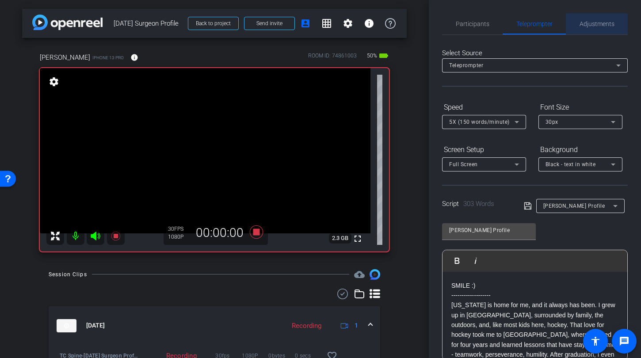
click at [593, 28] on span "Adjustments" at bounding box center [596, 23] width 35 height 21
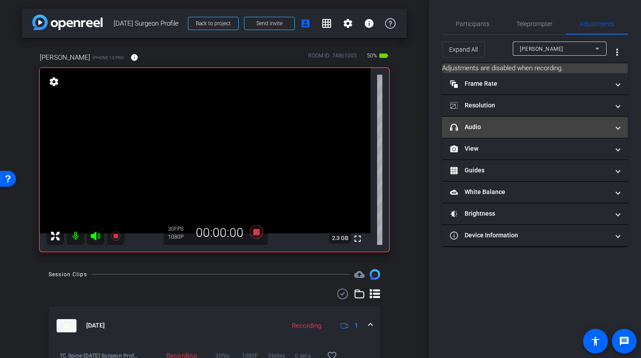
click at [542, 125] on mat-panel-title "headphone icon Audio" at bounding box center [529, 126] width 159 height 9
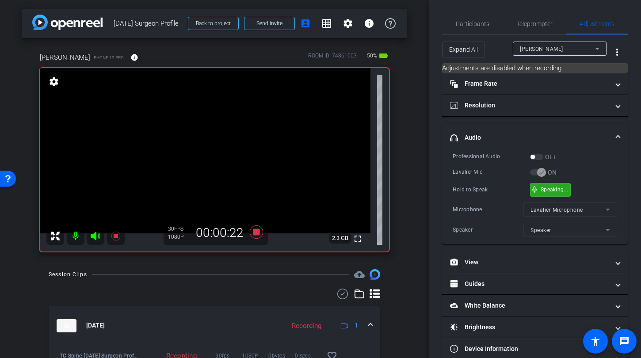
click at [576, 191] on div "Hold to Speak mic_none Speaking..." at bounding box center [535, 190] width 164 height 14
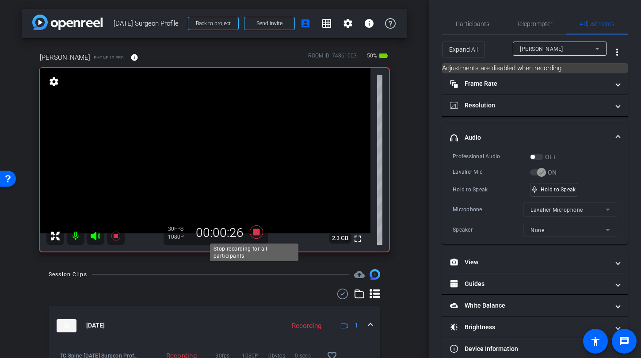
click at [257, 234] on icon at bounding box center [256, 231] width 13 height 13
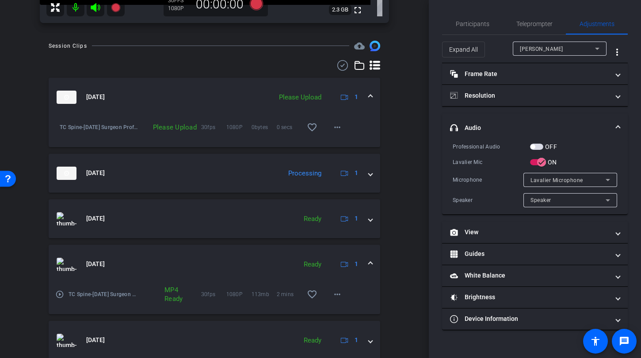
scroll to position [229, 0]
click at [338, 127] on mat-icon "more_horiz" at bounding box center [337, 126] width 11 height 11
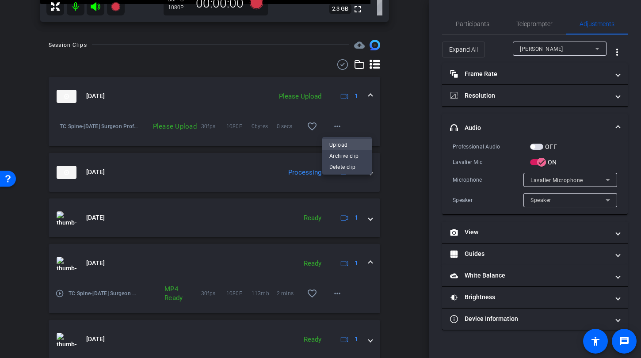
click at [341, 147] on span "Upload" at bounding box center [346, 145] width 35 height 11
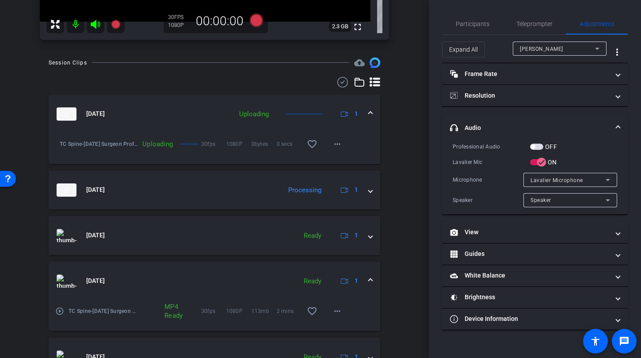
scroll to position [0, 0]
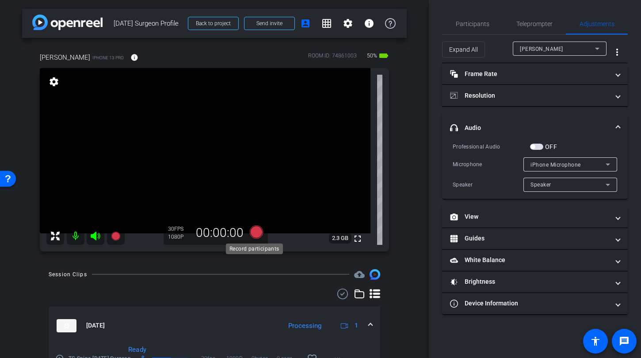
click at [259, 236] on icon at bounding box center [256, 231] width 13 height 13
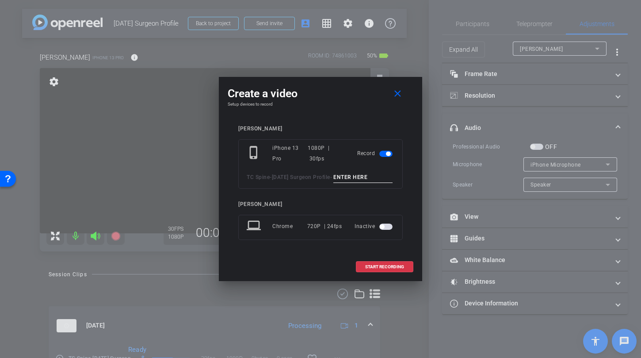
click at [333, 183] on input at bounding box center [362, 177] width 59 height 11
type input "s"
type input "xray 1"
click at [379, 269] on span "START RECORDING" at bounding box center [384, 267] width 39 height 4
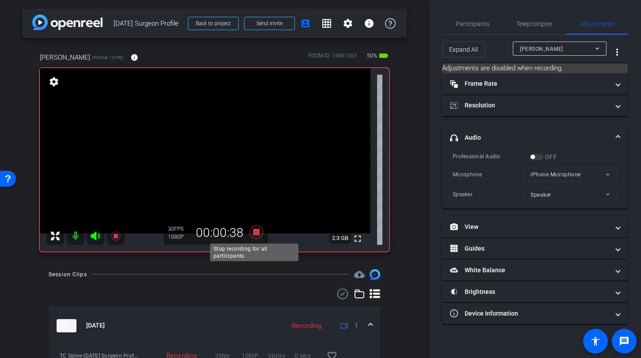
click at [254, 233] on icon at bounding box center [256, 231] width 13 height 13
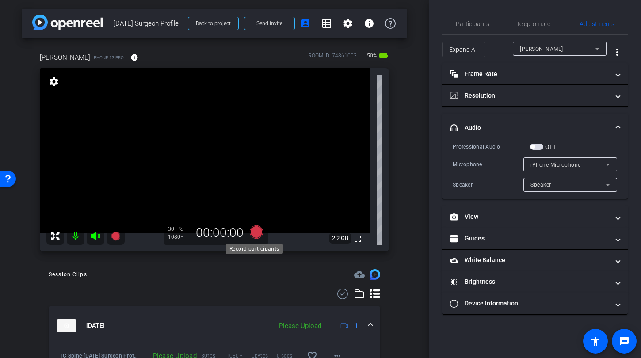
click at [253, 233] on icon at bounding box center [256, 231] width 13 height 13
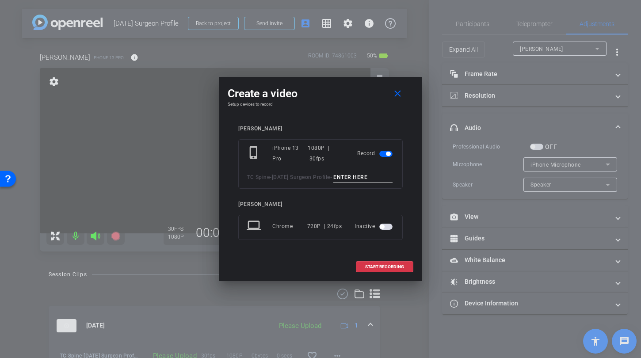
click at [333, 183] on input at bounding box center [362, 177] width 59 height 11
type input "xray 2"
click at [379, 267] on span at bounding box center [384, 266] width 57 height 21
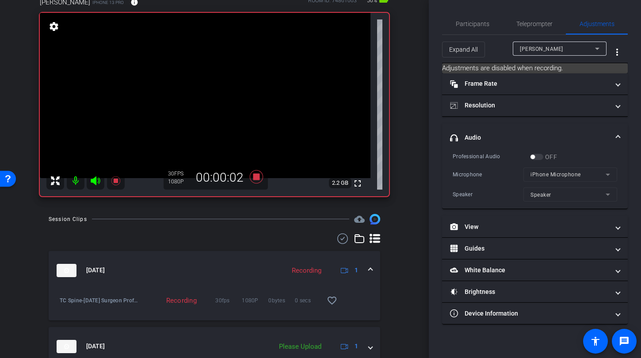
scroll to position [87, 0]
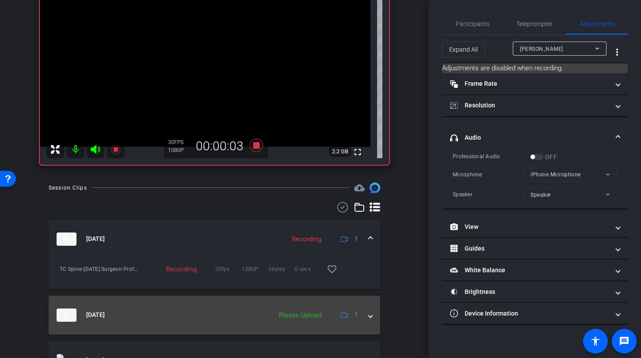
click at [363, 315] on div "Sep 17, 2025 Please Upload 1" at bounding box center [213, 315] width 312 height 13
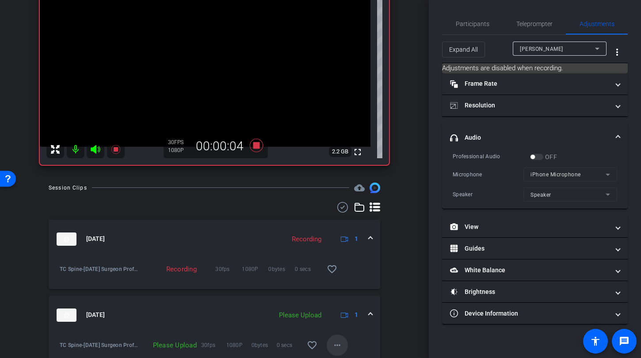
click at [332, 348] on mat-icon "more_horiz" at bounding box center [337, 345] width 11 height 11
click at [335, 303] on span "Upload" at bounding box center [346, 305] width 35 height 11
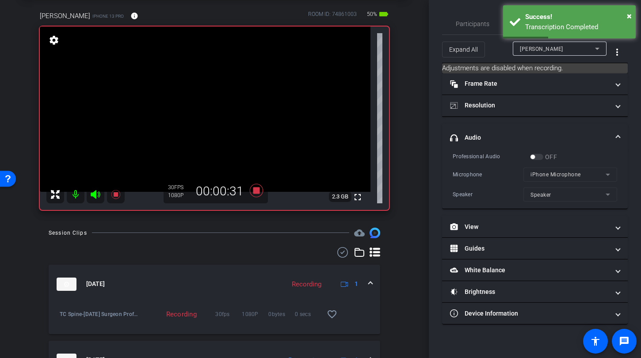
scroll to position [89, 0]
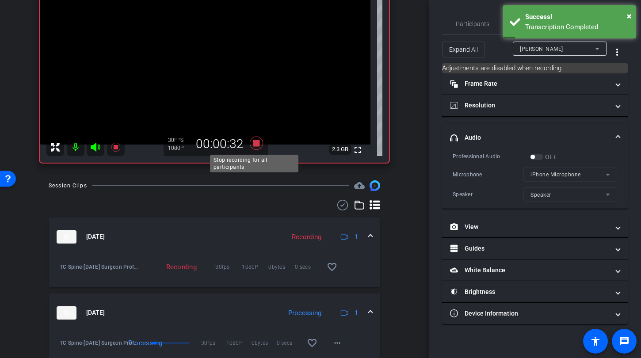
click at [255, 145] on icon at bounding box center [256, 142] width 13 height 13
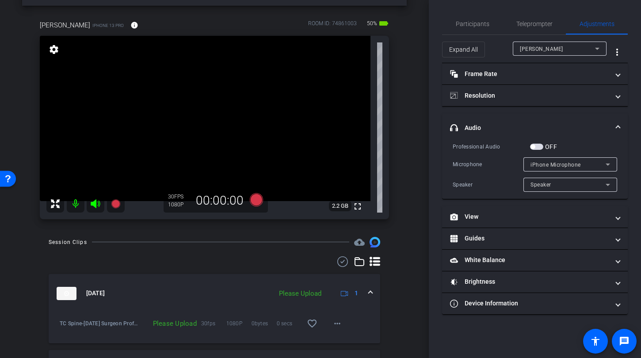
scroll to position [165, 0]
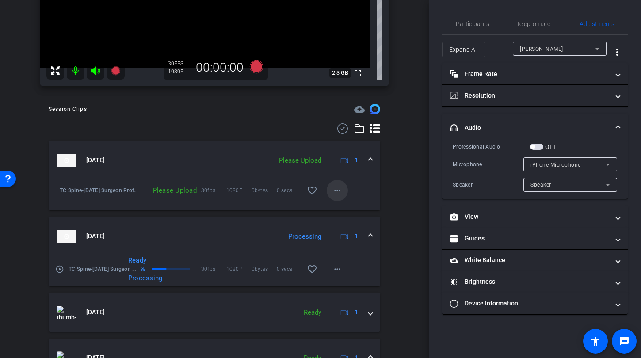
click at [337, 191] on mat-icon "more_horiz" at bounding box center [337, 190] width 11 height 11
click at [341, 206] on span "Upload" at bounding box center [346, 209] width 35 height 11
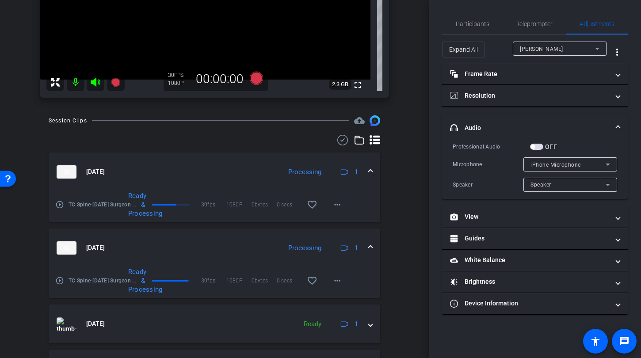
scroll to position [0, 0]
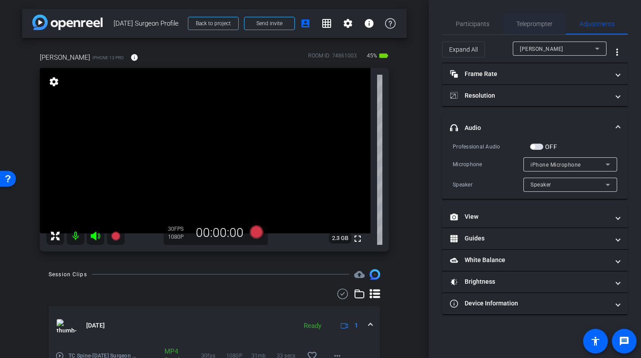
click at [541, 24] on span "Teleprompter" at bounding box center [534, 24] width 36 height 6
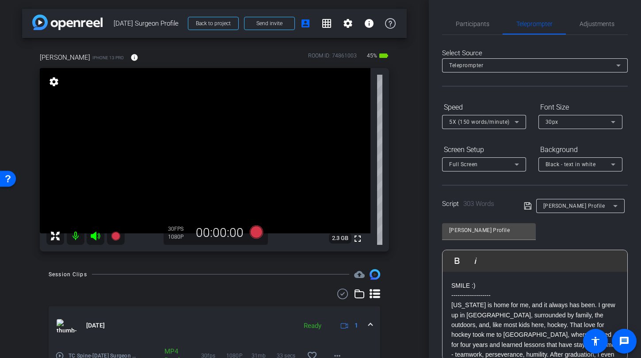
click at [157, 139] on video at bounding box center [205, 150] width 331 height 165
click at [594, 27] on span "Adjustments" at bounding box center [596, 23] width 35 height 21
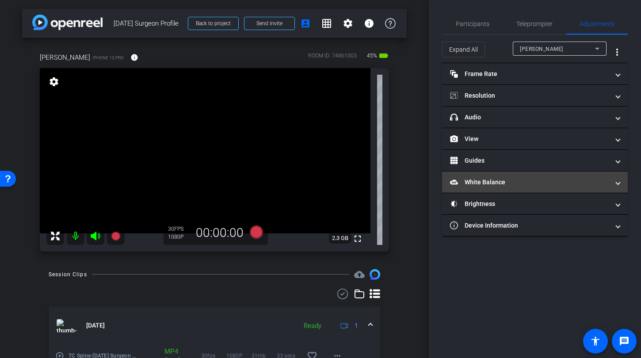
click at [489, 187] on mat-expansion-panel-header "White Balance White Balance" at bounding box center [535, 182] width 186 height 21
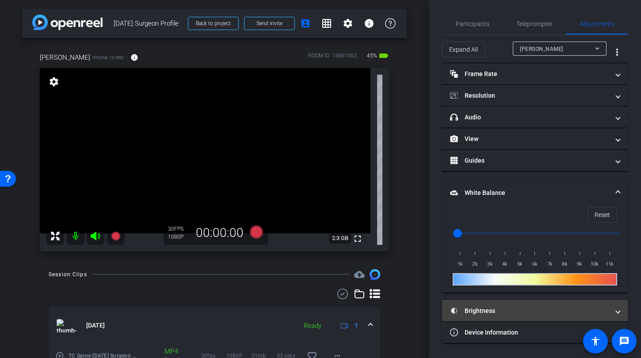
click at [484, 319] on mat-expansion-panel-header "Brightness" at bounding box center [535, 310] width 186 height 21
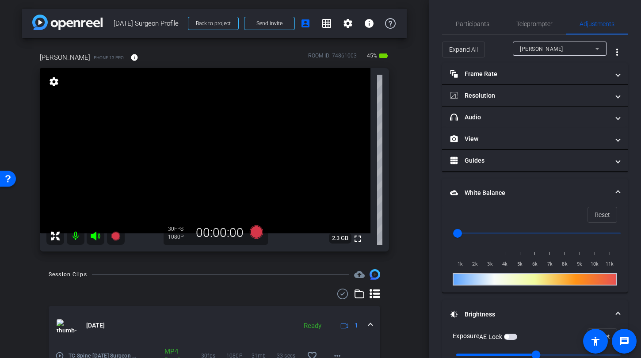
click at [161, 135] on video at bounding box center [205, 150] width 331 height 165
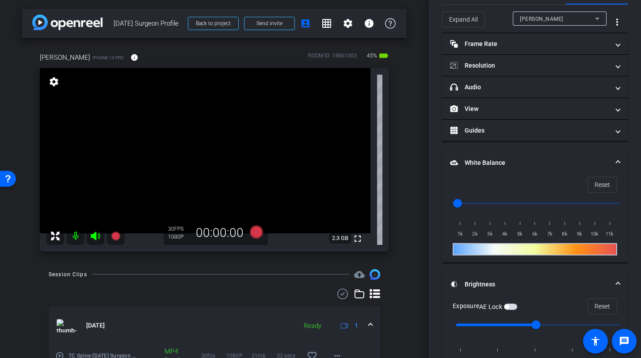
scroll to position [38, 0]
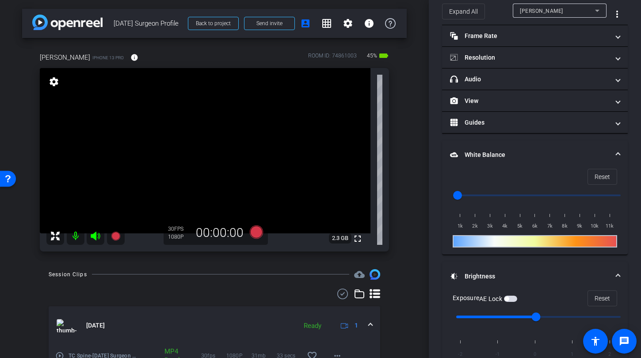
click at [515, 299] on span "button" at bounding box center [510, 299] width 13 height 6
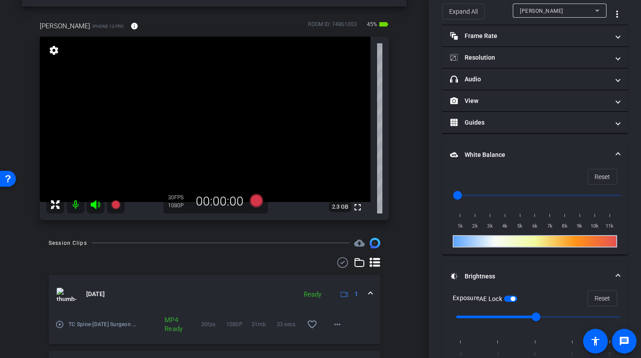
scroll to position [46, 0]
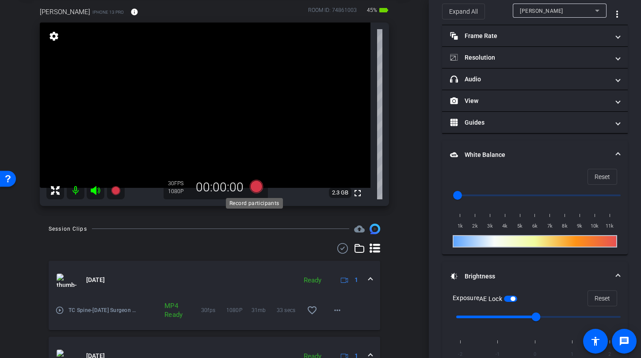
click at [254, 189] on icon at bounding box center [256, 185] width 13 height 13
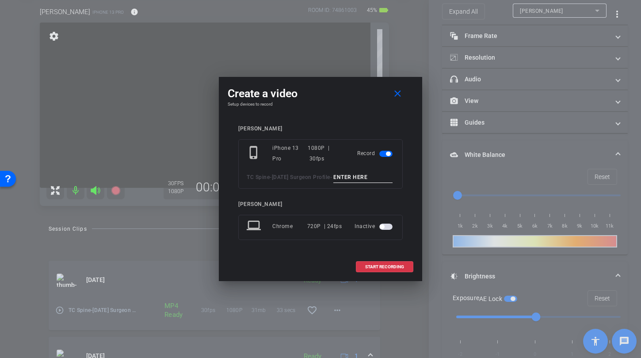
click at [333, 183] on input at bounding box center [362, 177] width 59 height 11
type input "patient 1"
click at [400, 269] on span "START RECORDING" at bounding box center [384, 267] width 39 height 4
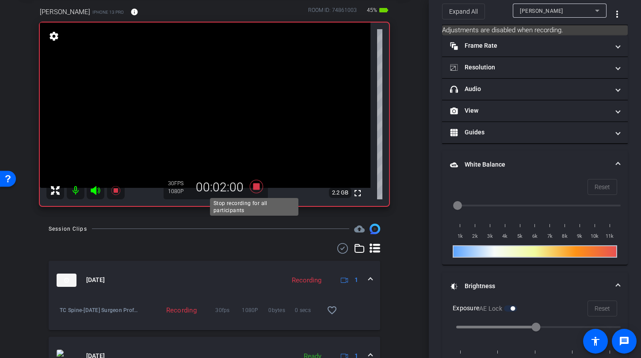
click at [263, 185] on icon at bounding box center [256, 187] width 21 height 16
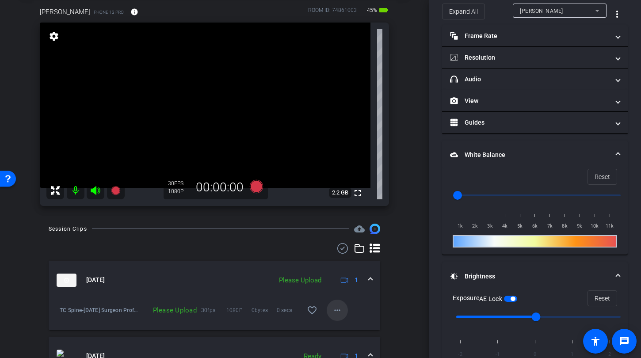
click at [335, 313] on mat-icon "more_horiz" at bounding box center [337, 310] width 11 height 11
click at [340, 271] on span "Upload" at bounding box center [346, 270] width 35 height 11
click at [257, 187] on icon at bounding box center [256, 185] width 13 height 13
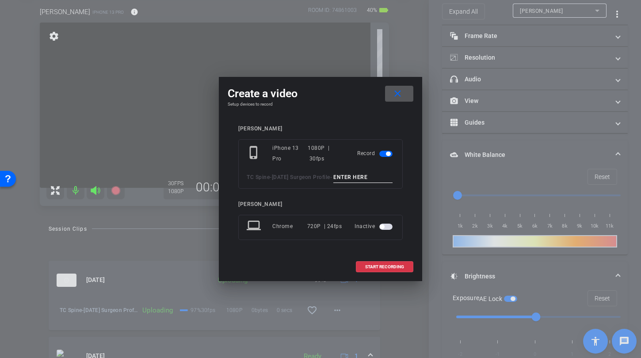
click at [333, 183] on input at bounding box center [362, 177] width 59 height 11
type input "patient2 exam"
click at [391, 269] on span "START RECORDING" at bounding box center [384, 267] width 39 height 4
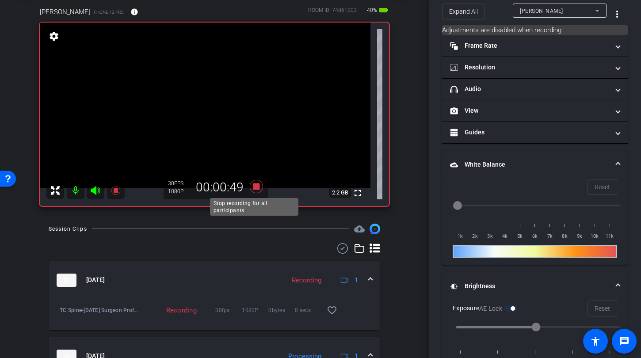
click at [251, 187] on icon at bounding box center [256, 185] width 13 height 13
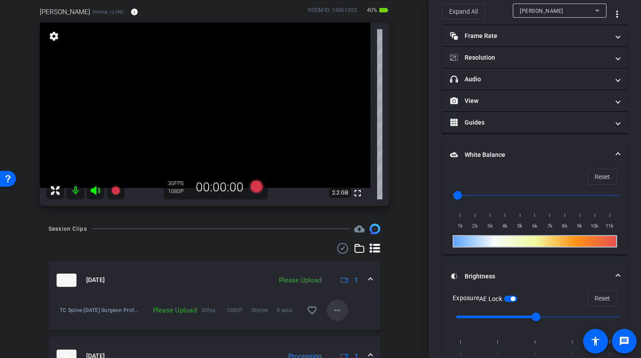
click at [332, 309] on mat-icon "more_horiz" at bounding box center [337, 310] width 11 height 11
click at [340, 271] on span "Upload" at bounding box center [346, 270] width 35 height 11
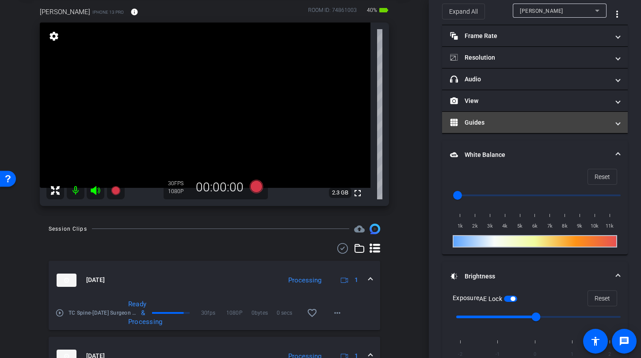
scroll to position [0, 0]
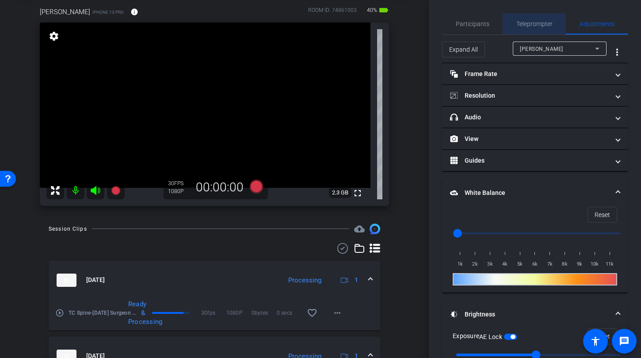
click at [524, 27] on span "Teleprompter" at bounding box center [534, 24] width 36 height 6
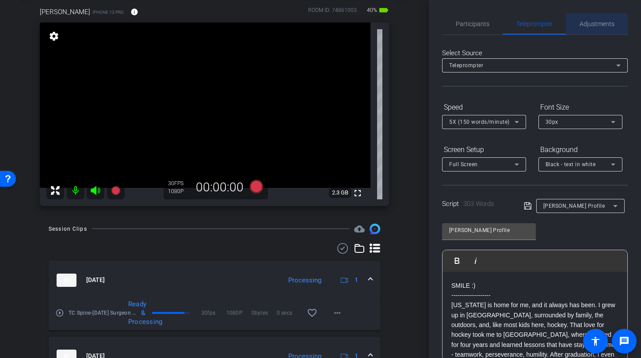
click at [590, 29] on span "Adjustments" at bounding box center [596, 23] width 35 height 21
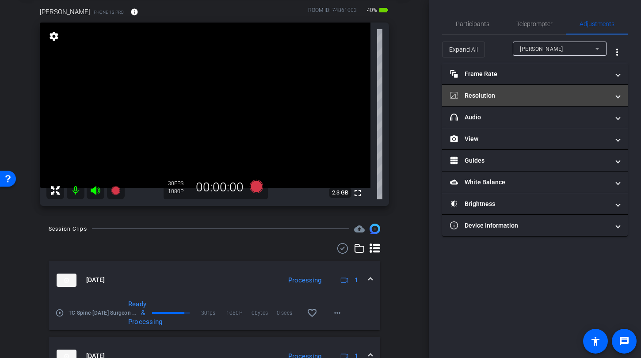
click at [515, 102] on mat-expansion-panel-header "Resolution" at bounding box center [535, 95] width 186 height 21
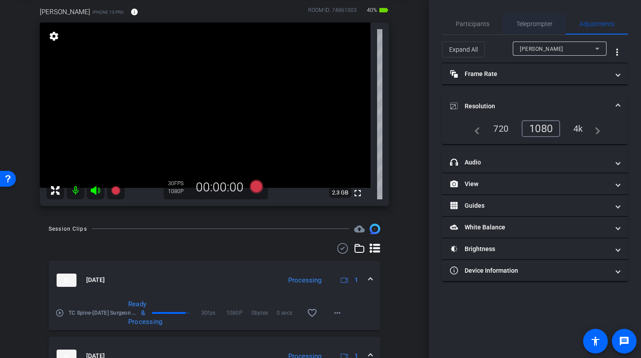
click at [531, 23] on span "Teleprompter" at bounding box center [534, 24] width 36 height 6
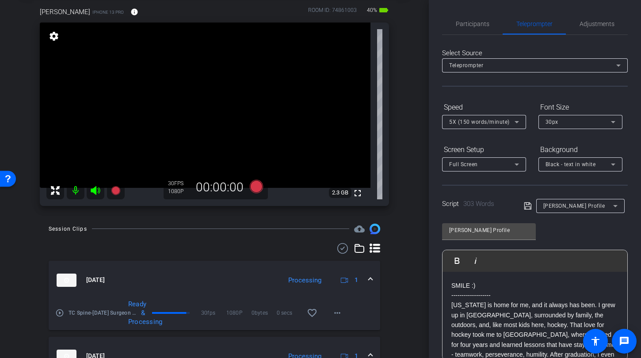
click at [409, 14] on div "arrow_back Aug 1 Surgeon Profile Back to project Send invite account_box grid_o…" at bounding box center [214, 133] width 429 height 358
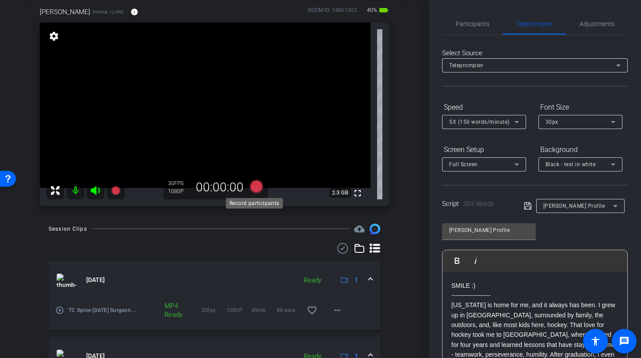
click at [251, 188] on icon at bounding box center [256, 185] width 13 height 13
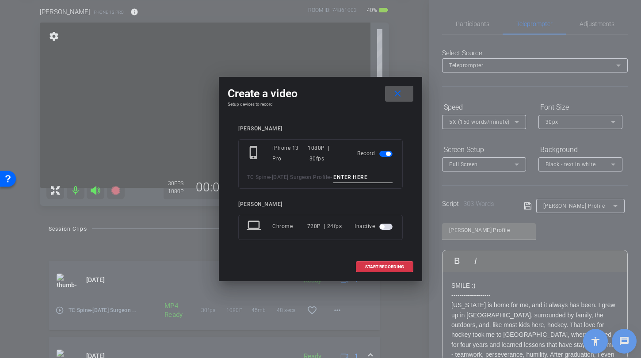
click at [333, 183] on input at bounding box center [362, 177] width 59 height 11
type input "o"
type input "patient 3"
click at [402, 269] on span "START RECORDING" at bounding box center [384, 267] width 39 height 4
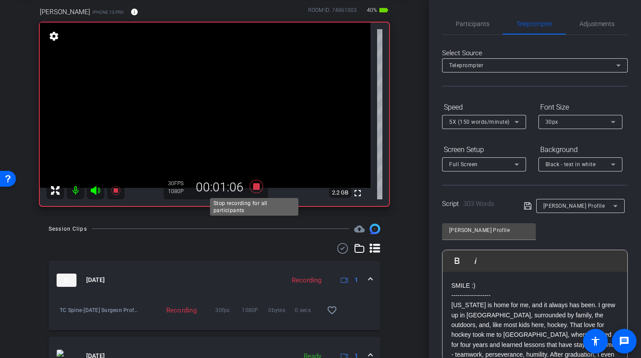
click at [253, 186] on icon at bounding box center [256, 185] width 13 height 13
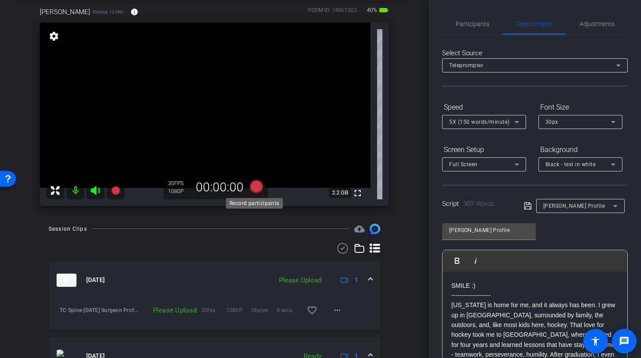
click at [250, 187] on icon at bounding box center [256, 185] width 13 height 13
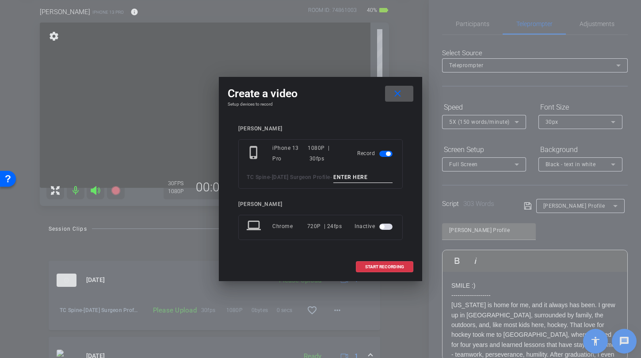
click at [333, 183] on input at bounding box center [362, 177] width 59 height 11
type input "patient 4"
click at [369, 269] on span "START RECORDING" at bounding box center [384, 267] width 39 height 4
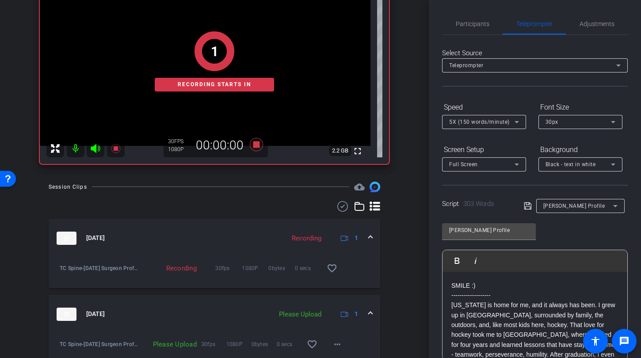
scroll to position [92, 0]
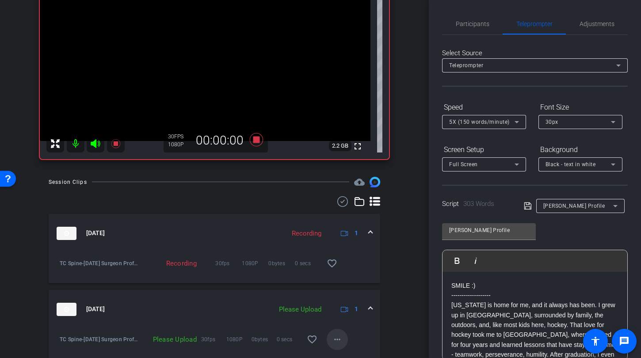
click at [333, 337] on mat-icon "more_horiz" at bounding box center [337, 339] width 11 height 11
click at [339, 299] on span "Upload" at bounding box center [346, 299] width 35 height 11
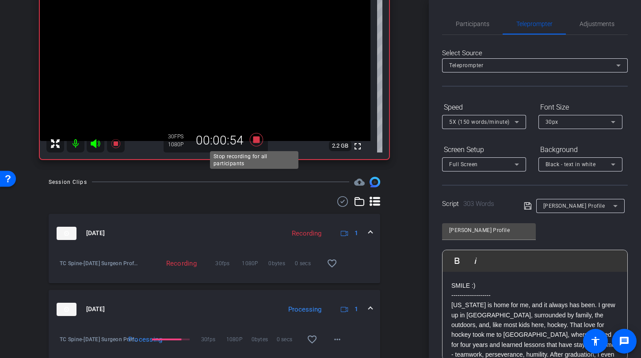
click at [254, 138] on icon at bounding box center [256, 139] width 13 height 13
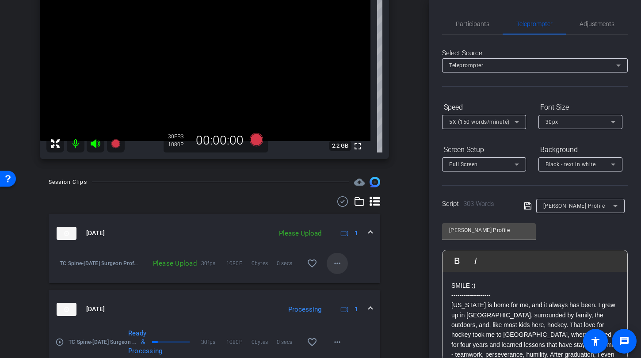
click at [336, 257] on span at bounding box center [337, 263] width 21 height 21
click at [339, 280] on span "Upload" at bounding box center [346, 281] width 35 height 11
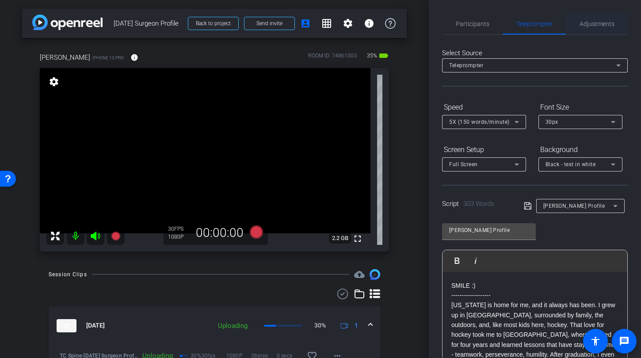
click at [599, 26] on span "Adjustments" at bounding box center [596, 24] width 35 height 6
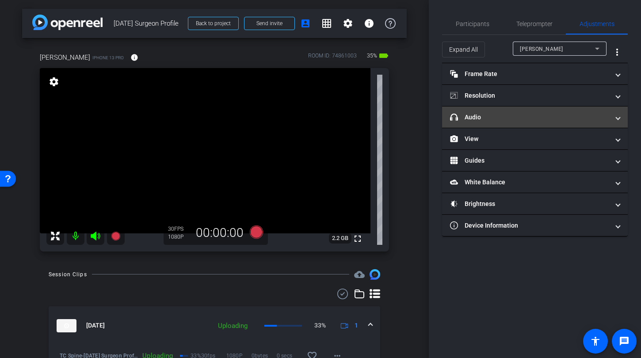
click at [529, 116] on mat-panel-title "headphone icon Audio" at bounding box center [529, 117] width 159 height 9
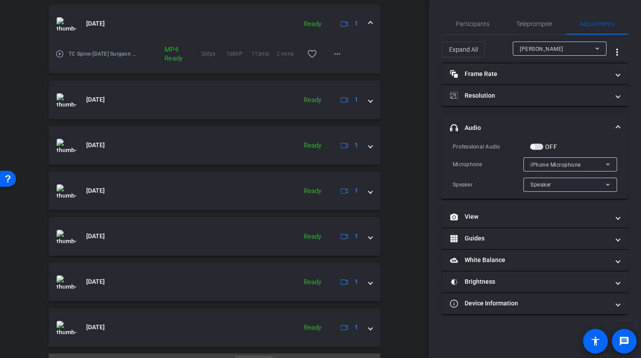
scroll to position [520, 0]
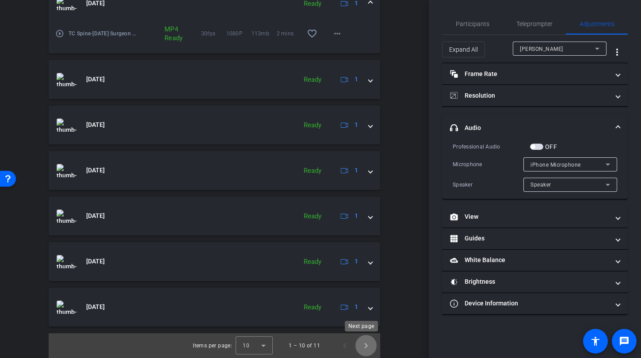
click at [365, 347] on span "Next page" at bounding box center [365, 345] width 21 height 21
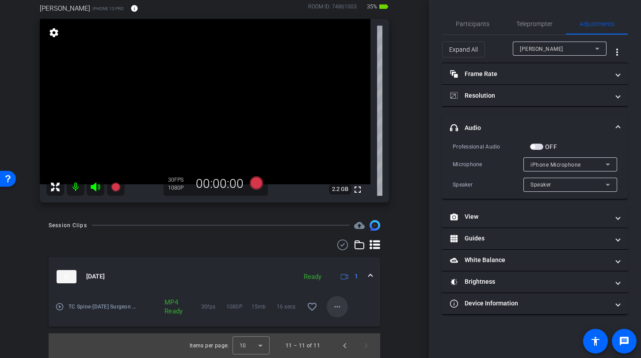
click at [332, 312] on mat-icon "more_horiz" at bounding box center [337, 306] width 11 height 11
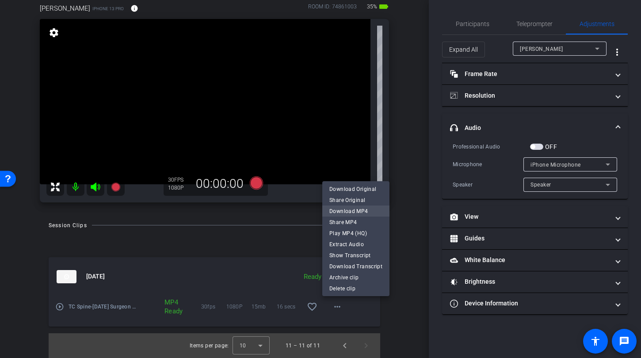
click at [350, 209] on span "Download MP4" at bounding box center [355, 211] width 53 height 11
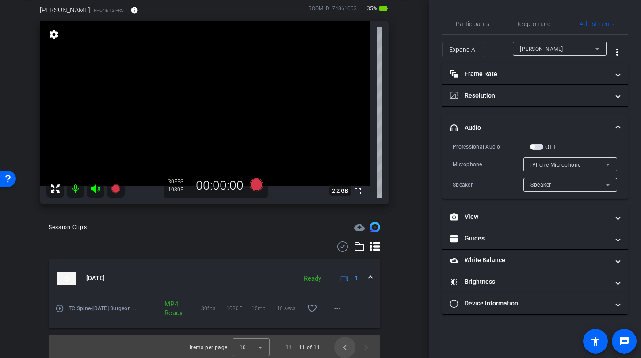
scroll to position [47, 0]
click at [338, 349] on span "Previous page" at bounding box center [344, 347] width 21 height 21
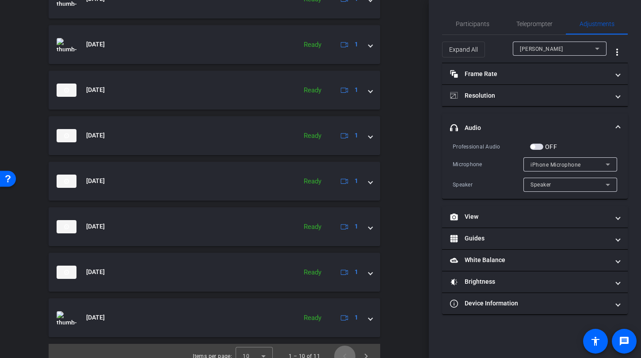
scroll to position [459, 0]
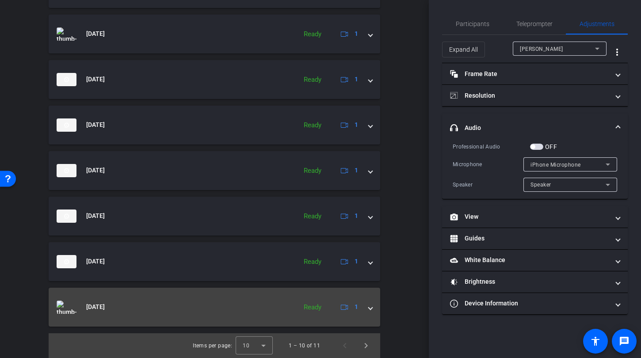
click at [369, 310] on span at bounding box center [371, 306] width 4 height 9
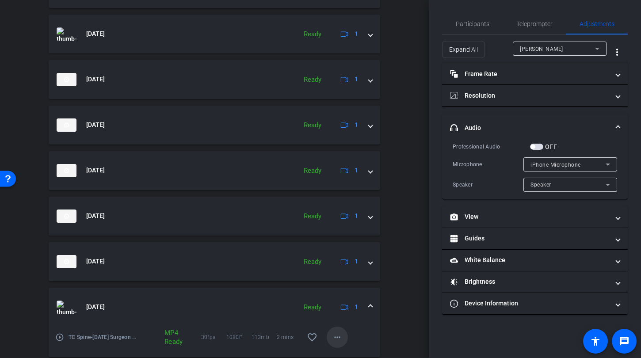
click at [336, 336] on mat-icon "more_horiz" at bounding box center [337, 337] width 11 height 11
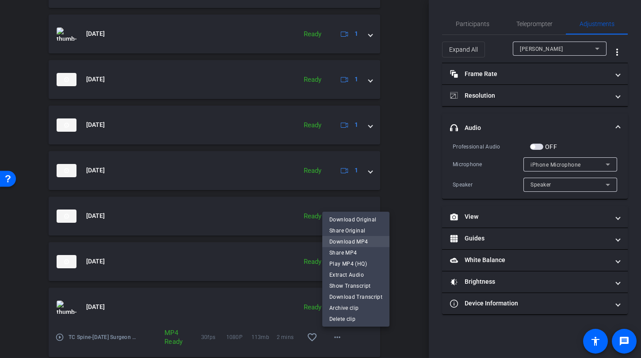
click at [344, 240] on span "Download MP4" at bounding box center [355, 241] width 53 height 11
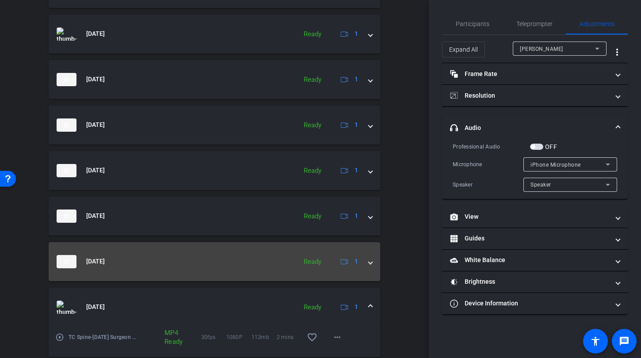
click at [363, 263] on div "Sep 17, 2025 Ready 1" at bounding box center [213, 261] width 312 height 13
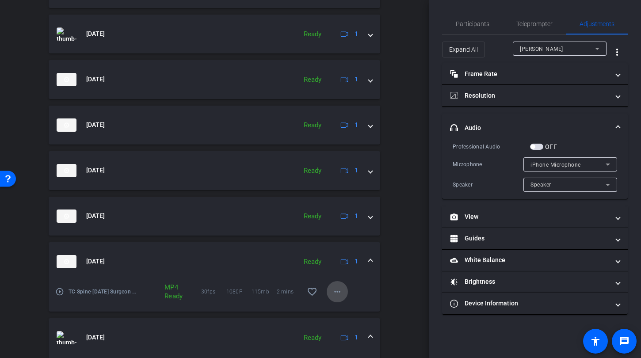
click at [332, 292] on mat-icon "more_horiz" at bounding box center [337, 291] width 11 height 11
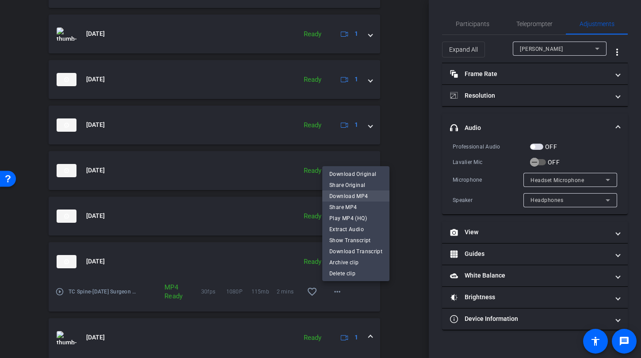
click at [347, 197] on span "Download MP4" at bounding box center [355, 196] width 53 height 11
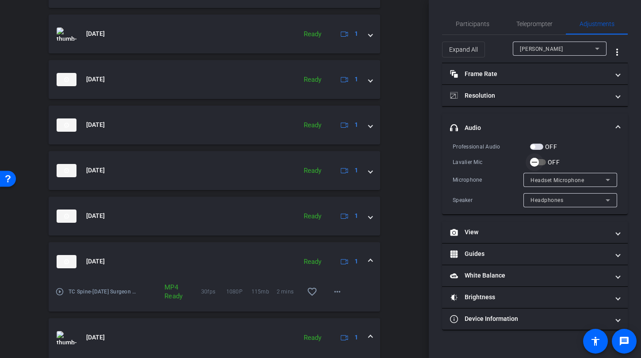
click at [544, 162] on span "button" at bounding box center [538, 162] width 16 height 6
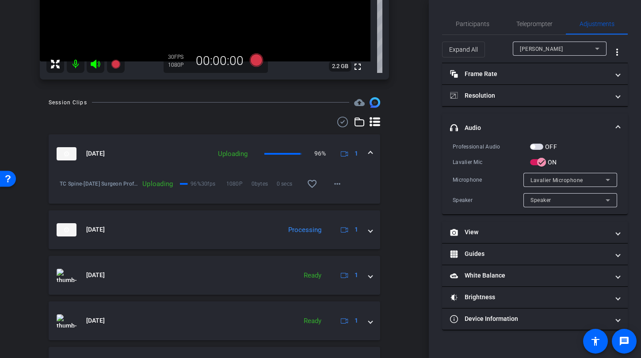
scroll to position [0, 0]
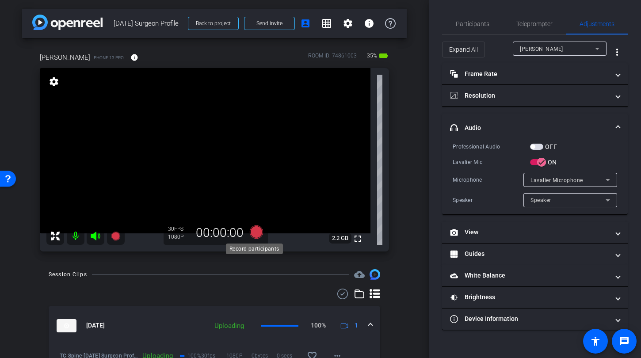
click at [251, 232] on icon at bounding box center [256, 231] width 13 height 13
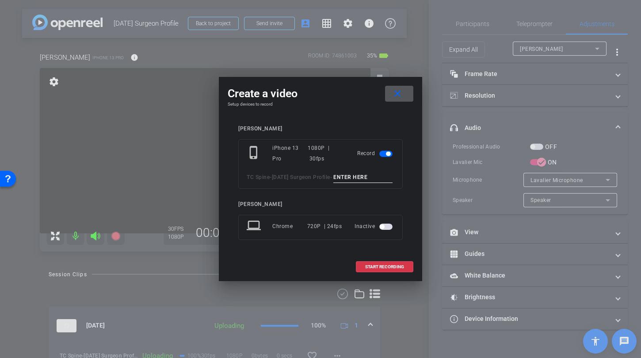
drag, startPoint x: 401, startPoint y: 92, endPoint x: 411, endPoint y: 85, distance: 12.4
click at [401, 92] on mat-icon "close" at bounding box center [397, 93] width 11 height 11
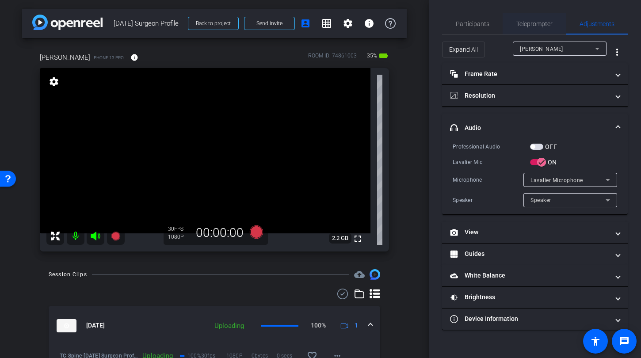
click at [548, 24] on span "Teleprompter" at bounding box center [534, 24] width 36 height 6
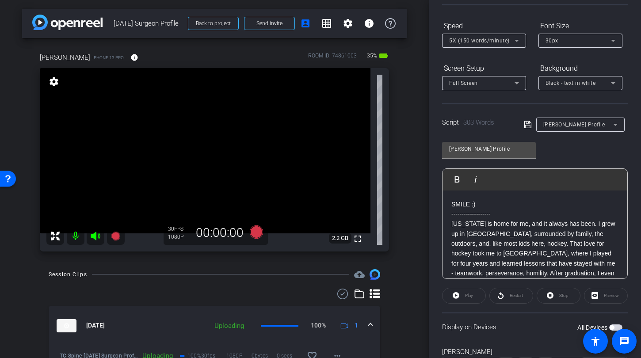
scroll to position [125, 0]
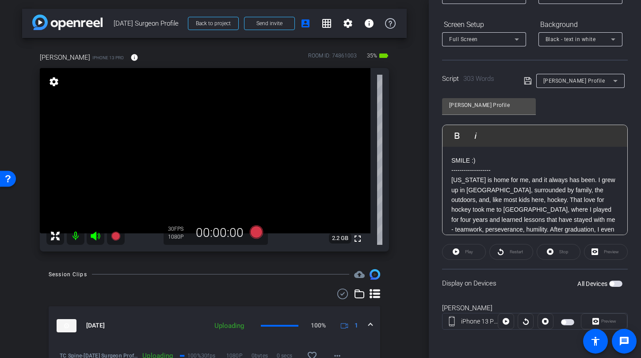
click at [615, 284] on span "button" at bounding box center [615, 284] width 13 height 6
click at [253, 230] on icon at bounding box center [256, 231] width 13 height 13
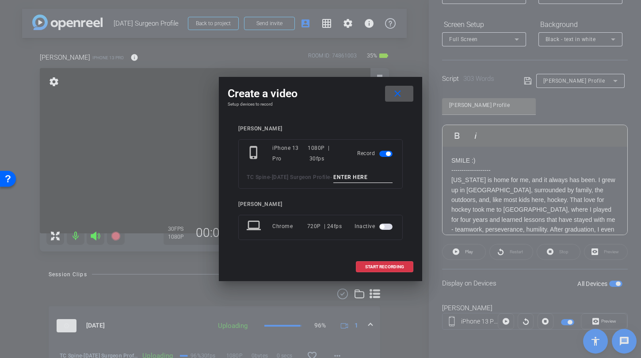
click at [333, 183] on input at bounding box center [362, 177] width 59 height 11
type input "TA4"
click at [375, 269] on span "START RECORDING" at bounding box center [384, 267] width 39 height 4
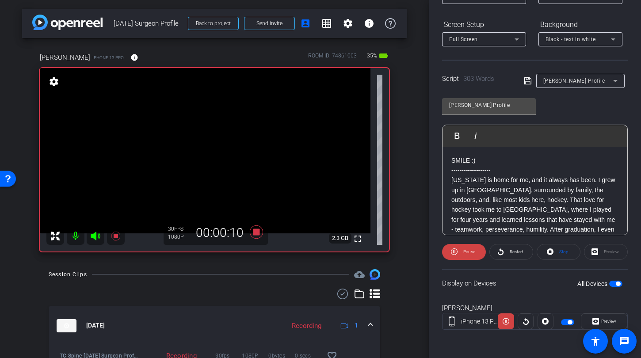
click at [96, 238] on icon at bounding box center [95, 236] width 9 height 9
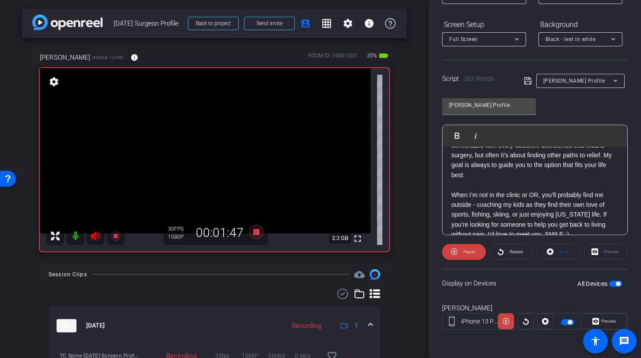
scroll to position [335, 0]
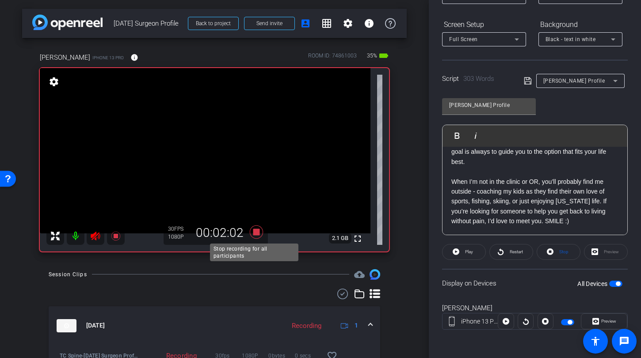
click at [250, 230] on icon at bounding box center [256, 232] width 21 height 16
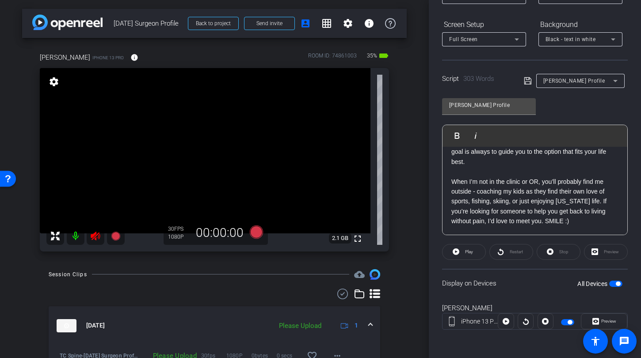
click at [89, 233] on mat-icon at bounding box center [96, 236] width 18 height 18
click at [250, 234] on icon at bounding box center [256, 231] width 13 height 13
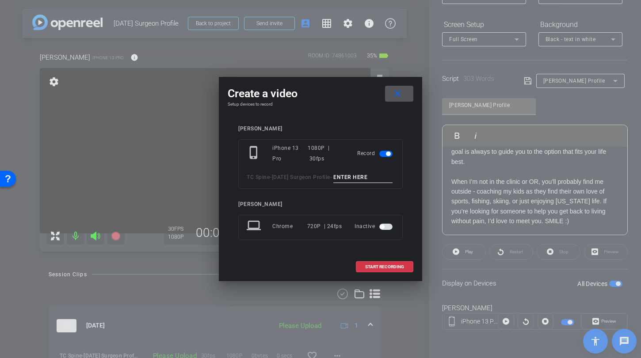
click at [402, 91] on mat-icon "close" at bounding box center [397, 93] width 11 height 11
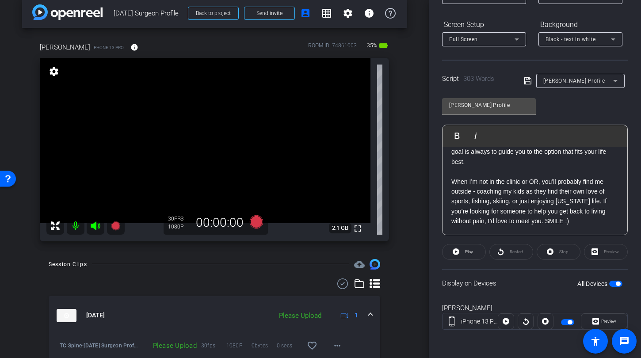
scroll to position [68, 0]
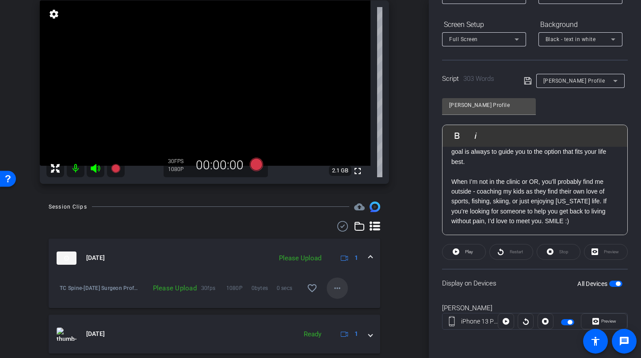
click at [334, 285] on mat-icon "more_horiz" at bounding box center [337, 288] width 11 height 11
click at [335, 304] on span "Upload" at bounding box center [346, 306] width 35 height 11
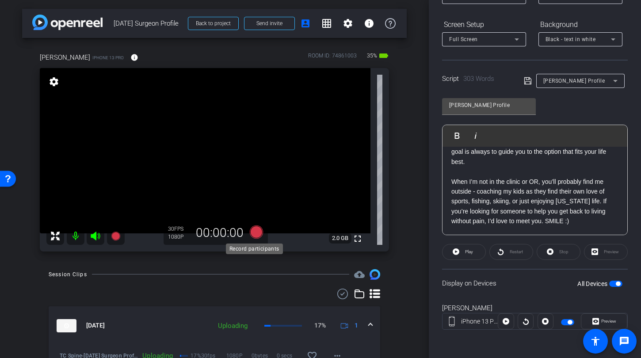
click at [252, 233] on icon at bounding box center [256, 231] width 13 height 13
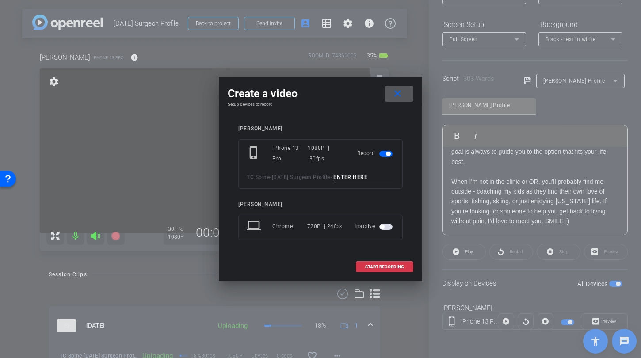
click at [333, 183] on input at bounding box center [362, 177] width 59 height 11
type input "TA5"
click at [378, 275] on span at bounding box center [384, 266] width 57 height 21
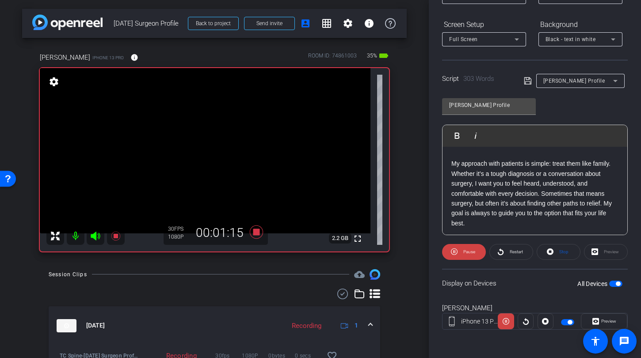
scroll to position [274, 0]
click at [89, 233] on mat-icon at bounding box center [96, 236] width 18 height 18
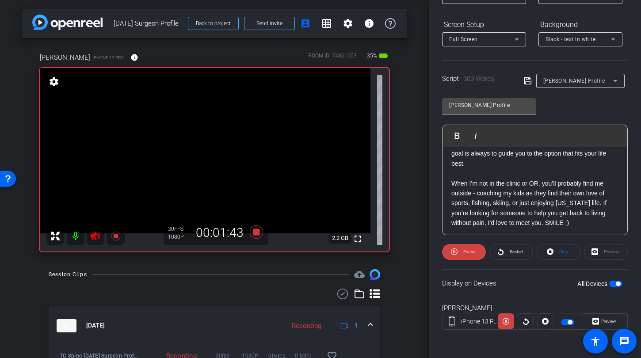
scroll to position [335, 0]
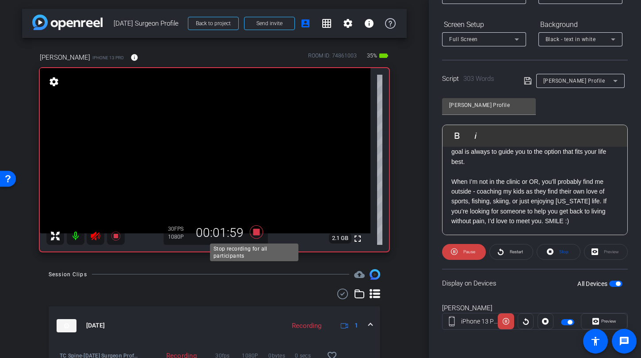
click at [251, 232] on icon at bounding box center [256, 231] width 13 height 13
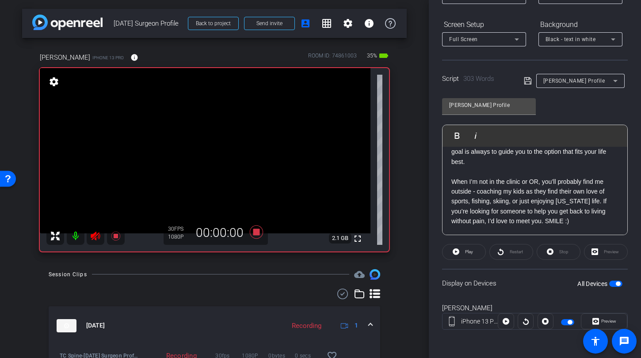
click at [91, 234] on icon at bounding box center [95, 236] width 9 height 9
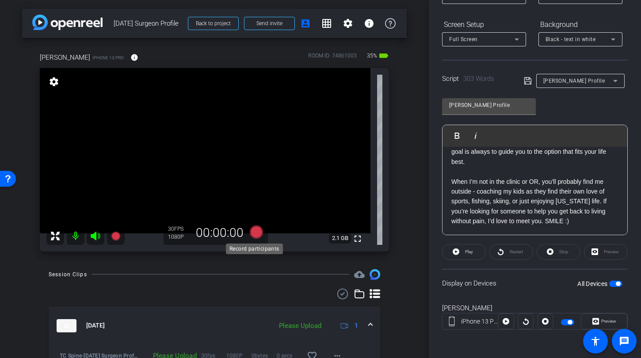
click at [254, 233] on icon at bounding box center [256, 231] width 13 height 13
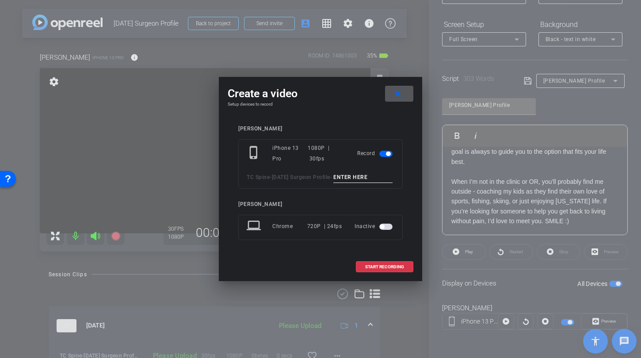
click at [333, 181] on input at bounding box center [362, 177] width 59 height 11
type input "thumbnail 2"
click at [382, 278] on span at bounding box center [384, 266] width 57 height 21
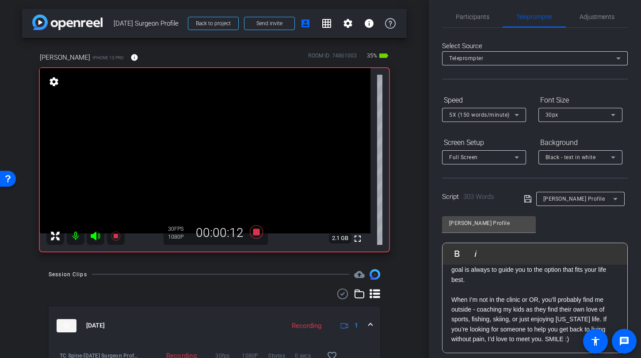
scroll to position [0, 0]
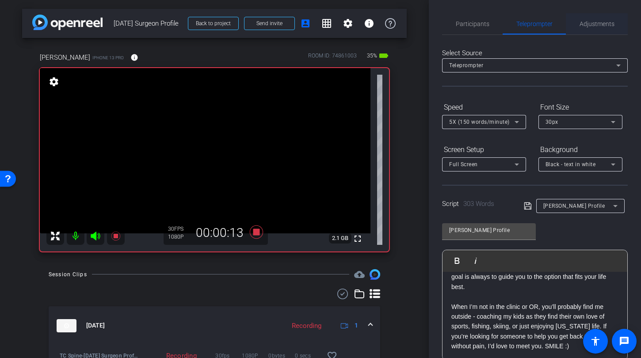
click at [590, 21] on span "Adjustments" at bounding box center [596, 24] width 35 height 6
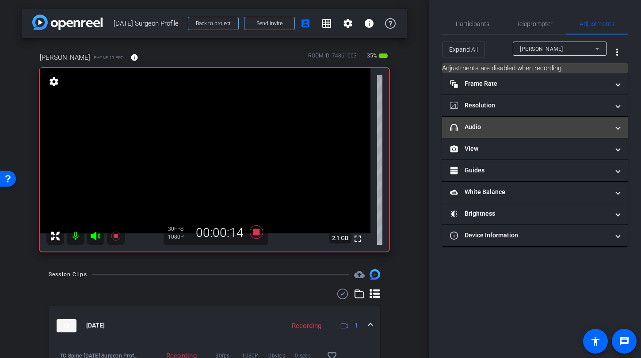
click at [505, 129] on mat-panel-title "headphone icon Audio" at bounding box center [529, 126] width 159 height 9
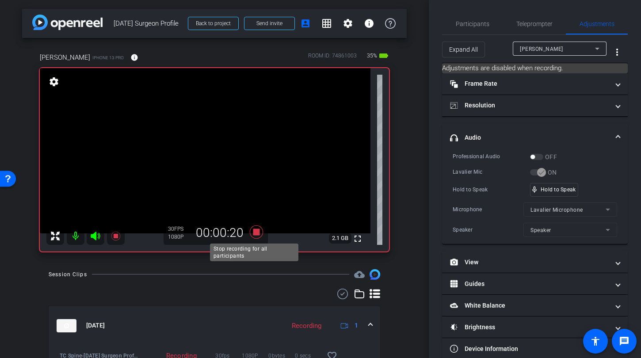
click at [253, 232] on icon at bounding box center [256, 231] width 13 height 13
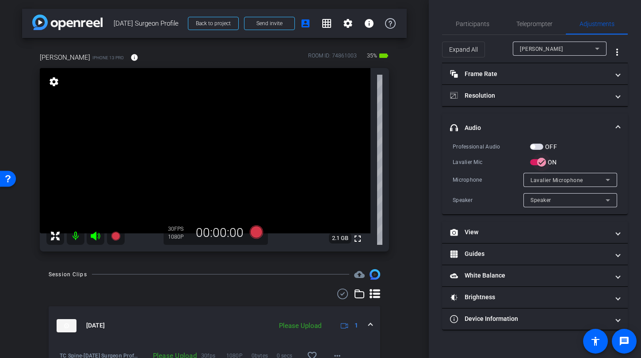
click at [536, 163] on span "button" at bounding box center [542, 162] width 18 height 18
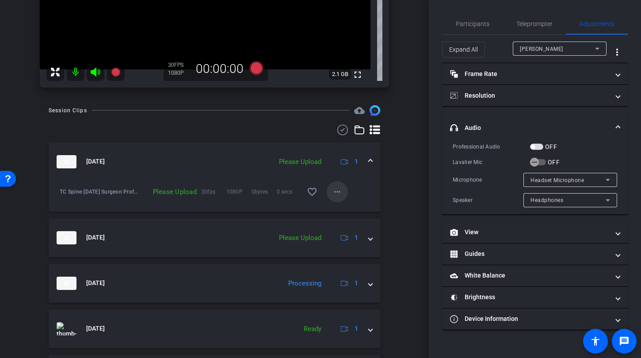
click at [333, 198] on span at bounding box center [337, 191] width 21 height 21
click at [336, 212] on span "Upload" at bounding box center [346, 210] width 35 height 11
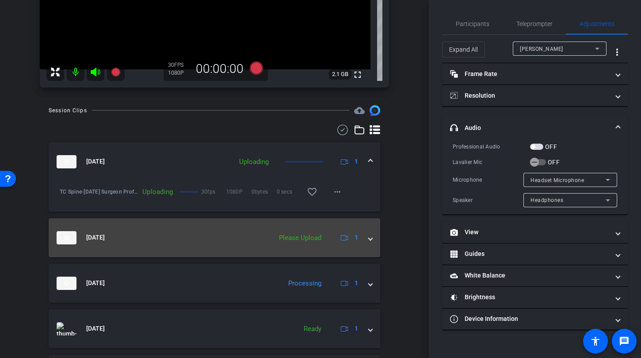
click at [369, 242] on mat-expansion-panel-header "Sep 17, 2025 Please Upload 1" at bounding box center [215, 237] width 332 height 39
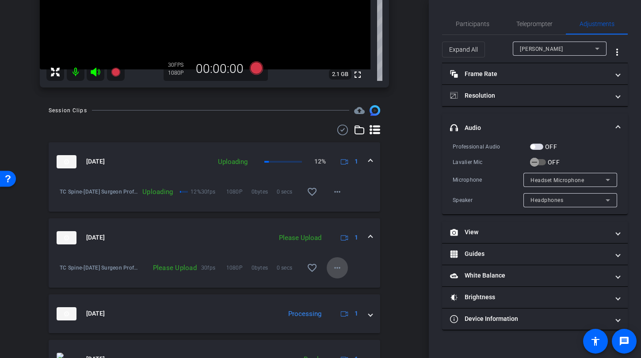
click at [337, 272] on mat-icon "more_horiz" at bounding box center [337, 268] width 11 height 11
click at [339, 285] on span "Upload" at bounding box center [346, 286] width 35 height 11
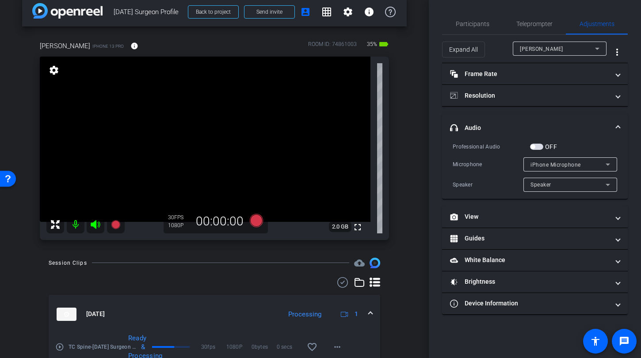
scroll to position [0, 0]
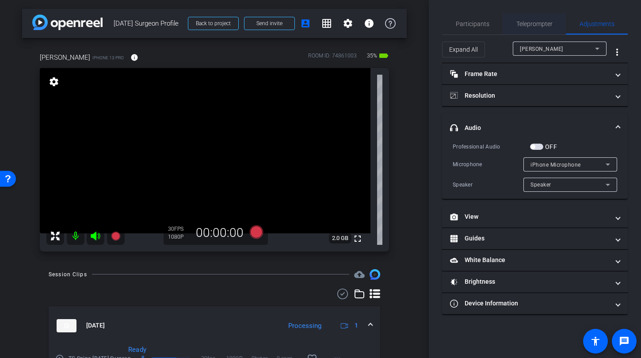
click at [529, 34] on span "Teleprompter" at bounding box center [534, 23] width 36 height 21
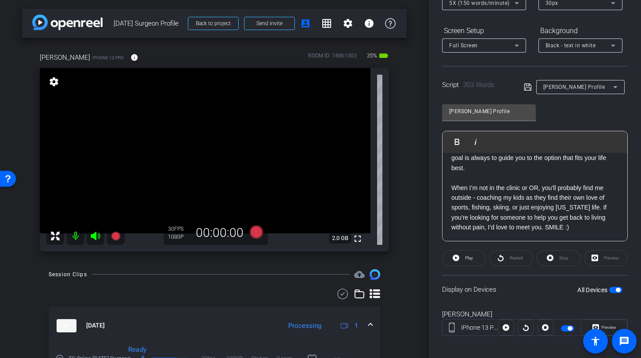
scroll to position [125, 0]
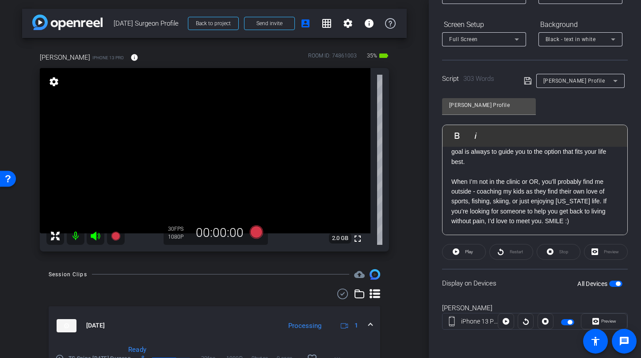
click at [602, 281] on label "All Devices" at bounding box center [593, 283] width 32 height 9
click at [609, 281] on button "All Devices" at bounding box center [615, 284] width 13 height 6
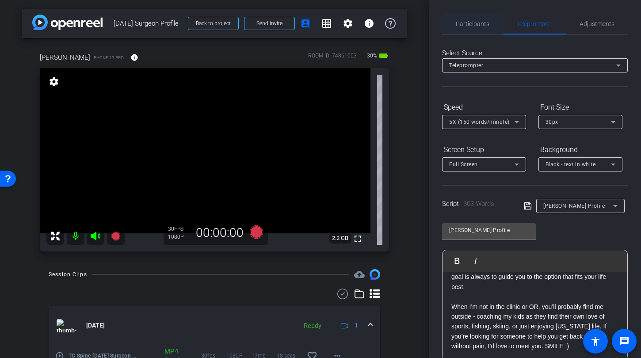
click at [491, 24] on div "Participants" at bounding box center [472, 23] width 61 height 21
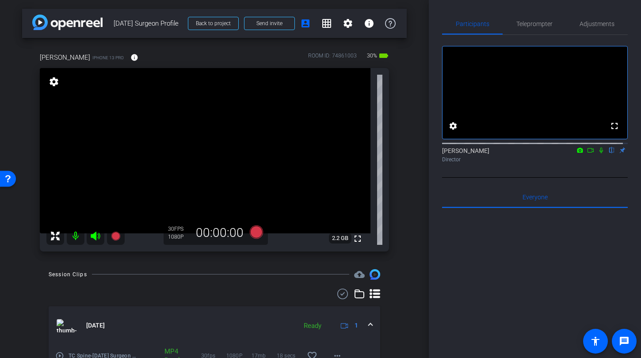
click at [587, 153] on icon at bounding box center [590, 150] width 7 height 6
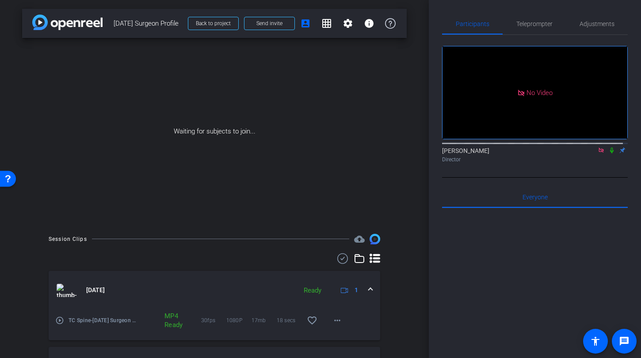
click at [608, 153] on icon at bounding box center [611, 150] width 7 height 6
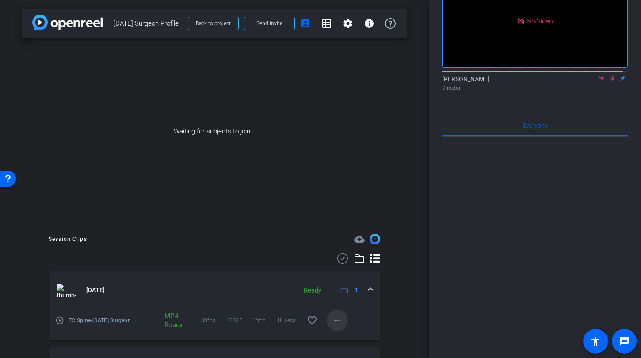
click at [339, 324] on span at bounding box center [337, 320] width 21 height 21
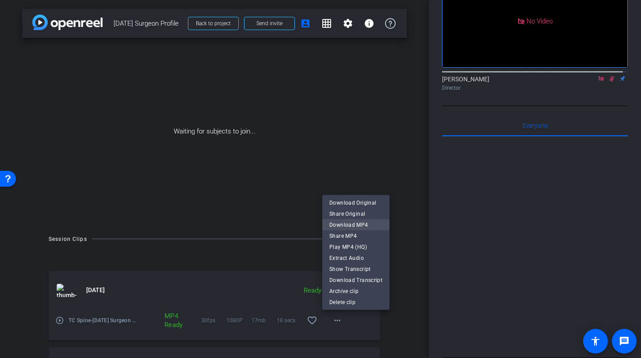
click at [339, 225] on span "Download MP4" at bounding box center [355, 225] width 53 height 11
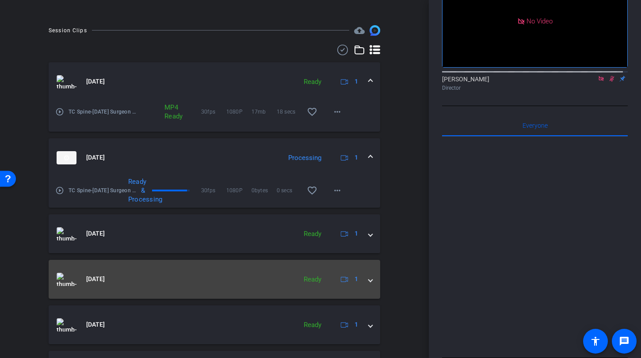
scroll to position [212, 0]
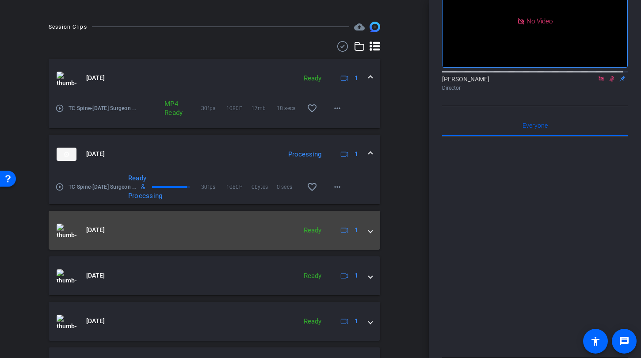
click at [369, 232] on span at bounding box center [371, 229] width 4 height 9
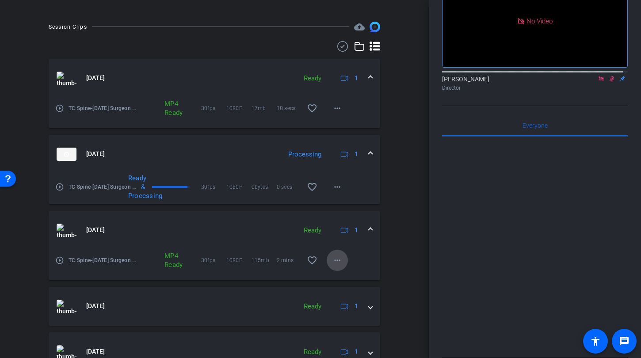
click at [334, 261] on mat-icon "more_horiz" at bounding box center [337, 260] width 11 height 11
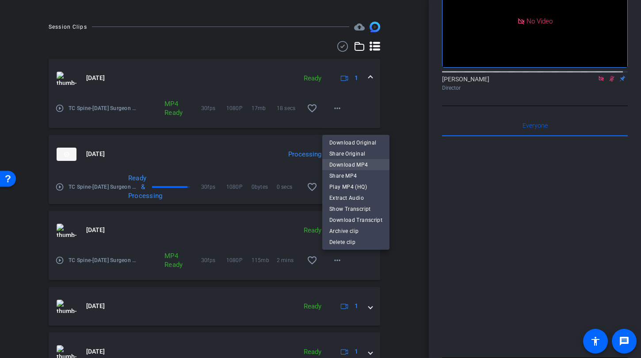
click at [345, 167] on span "Download MP4" at bounding box center [355, 165] width 53 height 11
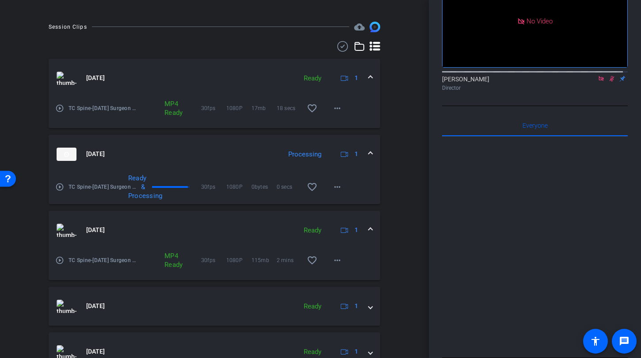
scroll to position [276, 0]
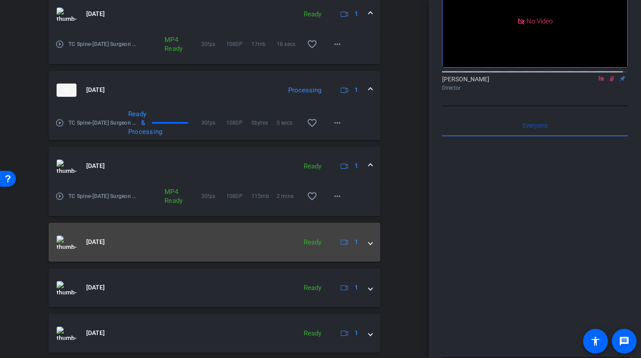
click at [368, 246] on mat-expansion-panel-header "Sep 17, 2025 Ready 1" at bounding box center [215, 242] width 332 height 39
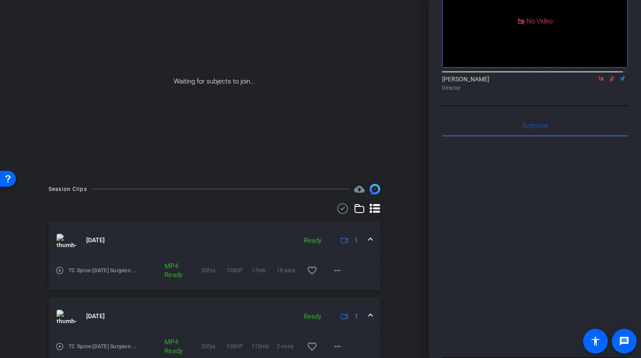
scroll to position [169, 0]
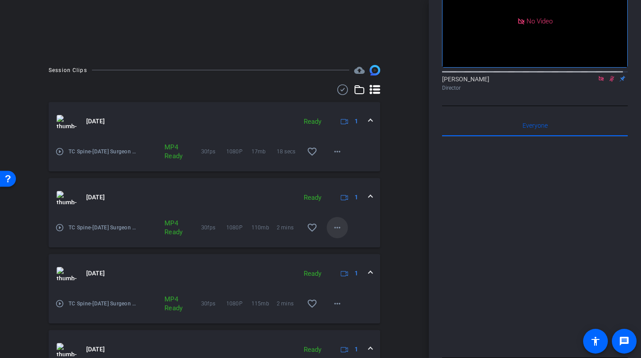
click at [334, 229] on mat-icon "more_horiz" at bounding box center [337, 227] width 11 height 11
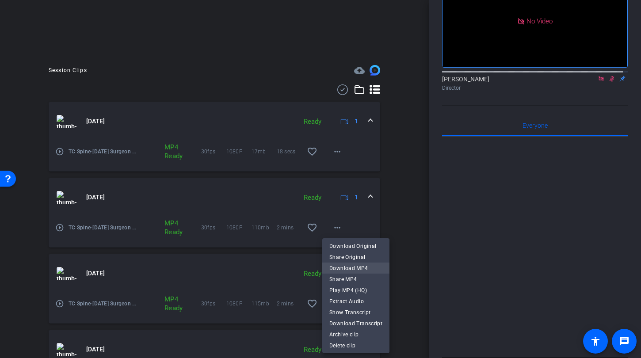
click at [342, 268] on span "Download MP4" at bounding box center [355, 268] width 53 height 11
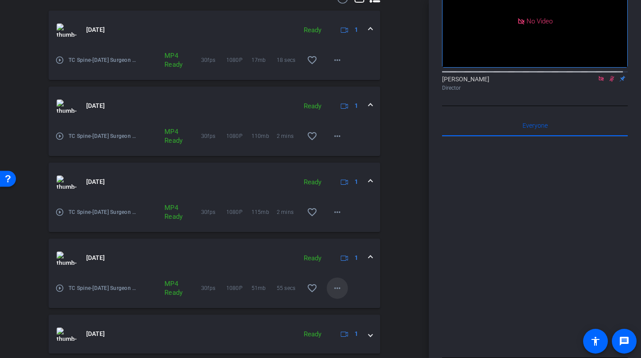
scroll to position [274, 0]
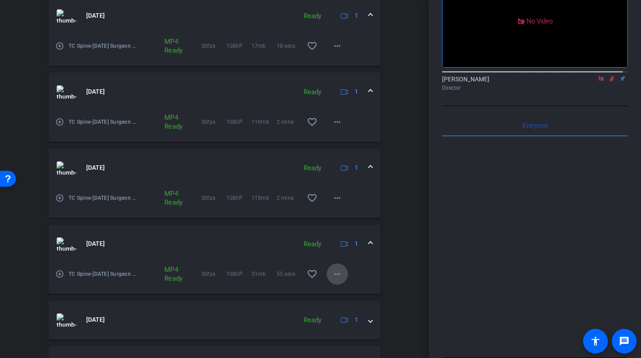
click at [332, 271] on mat-icon "more_horiz" at bounding box center [337, 274] width 11 height 11
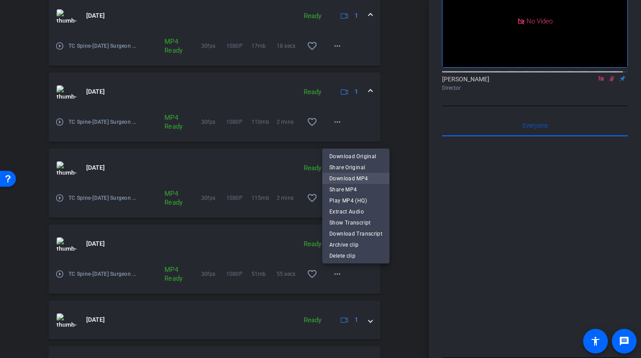
click at [333, 179] on span "Download MP4" at bounding box center [355, 178] width 53 height 11
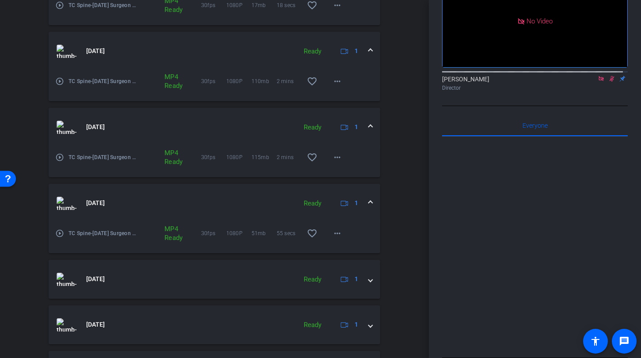
scroll to position [324, 0]
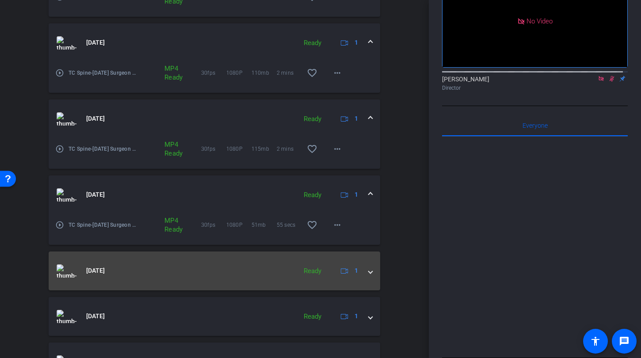
click at [371, 272] on mat-expansion-panel-header "Sep 17, 2025 Ready 1" at bounding box center [215, 271] width 332 height 39
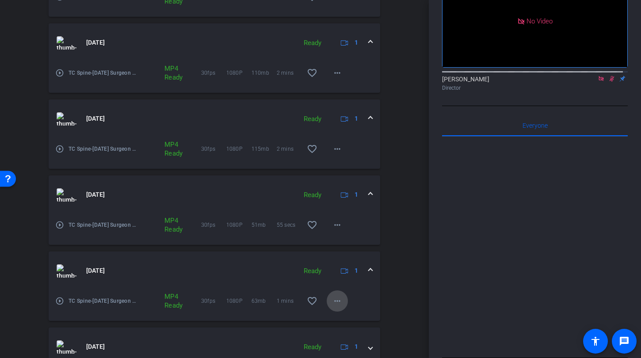
click at [327, 303] on span at bounding box center [337, 300] width 21 height 21
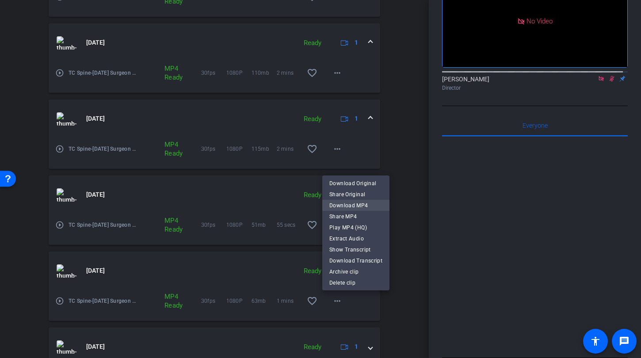
click at [341, 206] on span "Download MP4" at bounding box center [355, 205] width 53 height 11
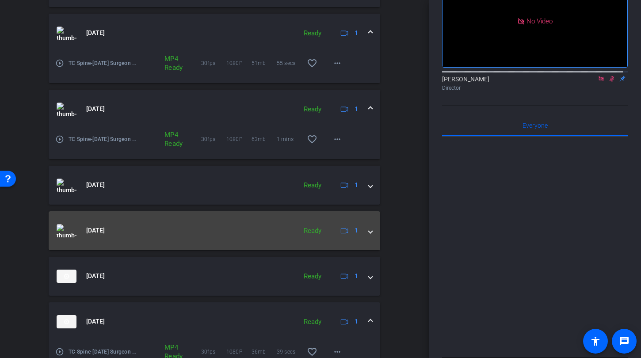
scroll to position [487, 0]
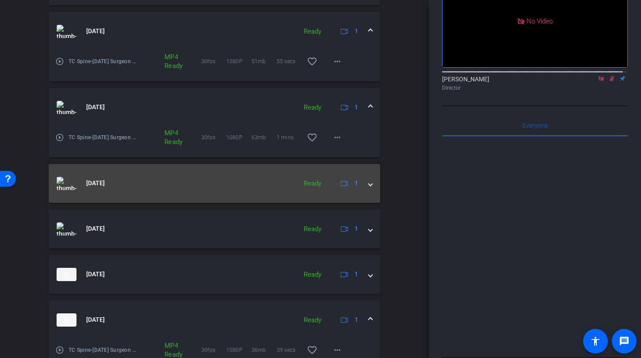
click at [369, 185] on span at bounding box center [371, 183] width 4 height 9
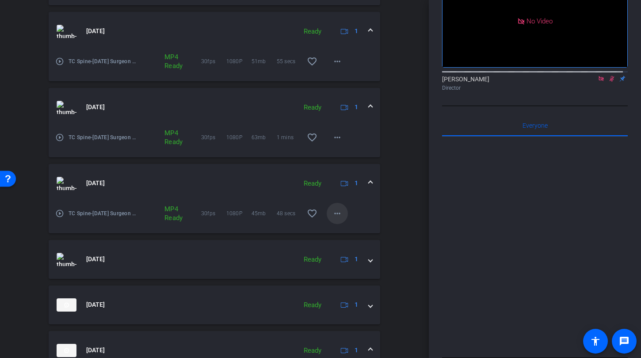
click at [337, 218] on mat-icon "more_horiz" at bounding box center [337, 213] width 11 height 11
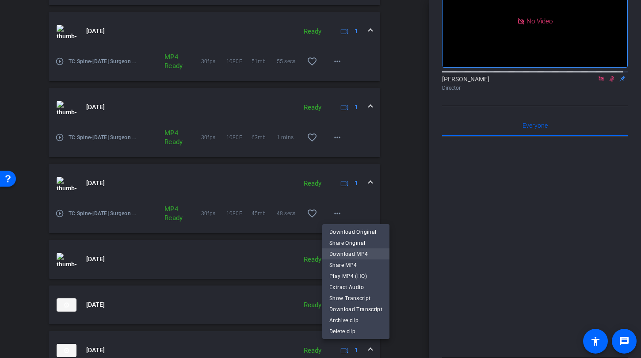
click at [348, 252] on span "Download MP4" at bounding box center [355, 254] width 53 height 11
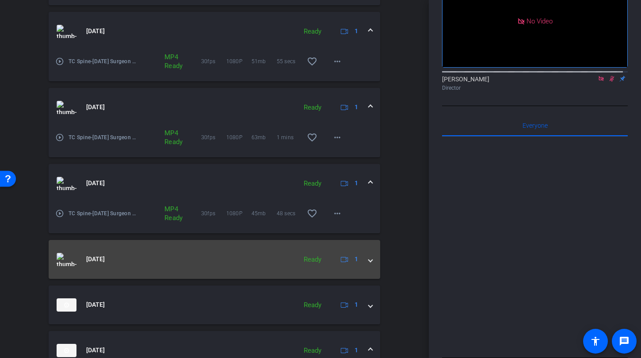
click at [369, 263] on span at bounding box center [371, 259] width 4 height 9
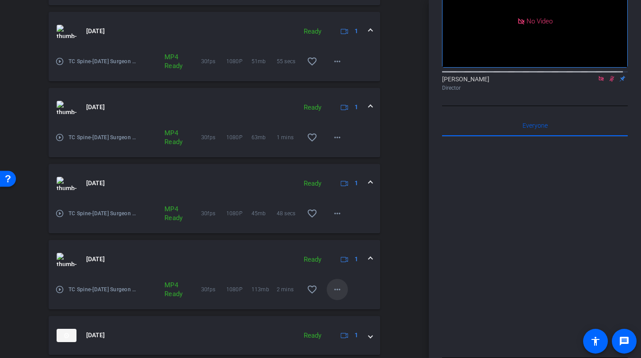
click at [332, 289] on mat-icon "more_horiz" at bounding box center [337, 289] width 11 height 11
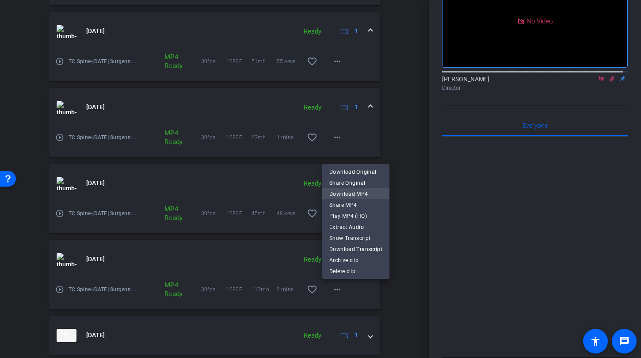
click at [347, 194] on span "Download MP4" at bounding box center [355, 194] width 53 height 11
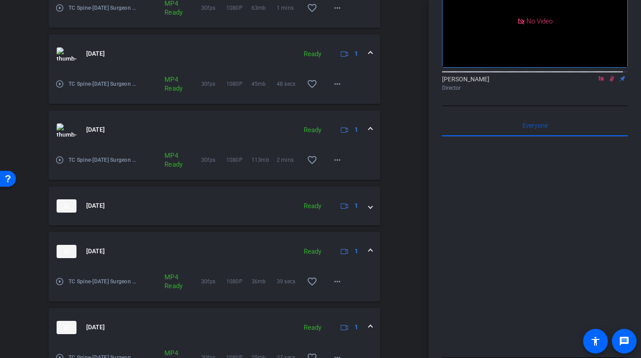
scroll to position [620, 0]
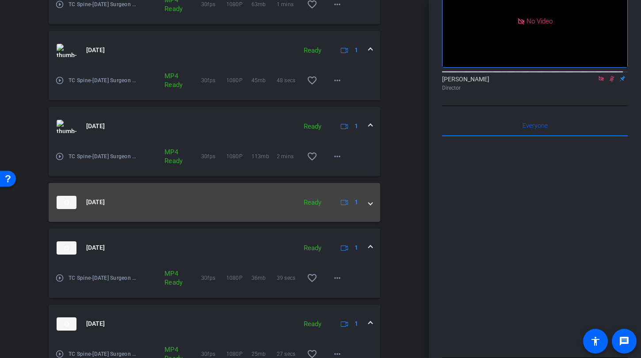
click at [369, 201] on span at bounding box center [371, 202] width 4 height 9
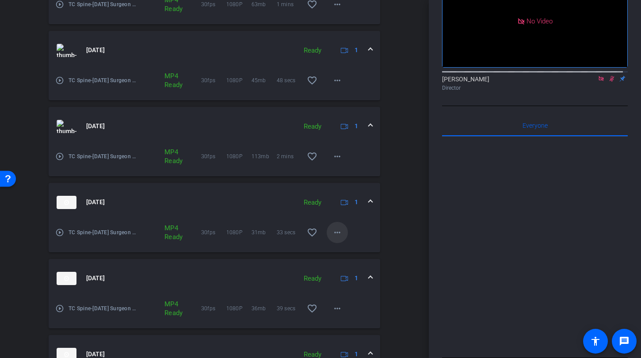
click at [335, 236] on mat-icon "more_horiz" at bounding box center [337, 232] width 11 height 11
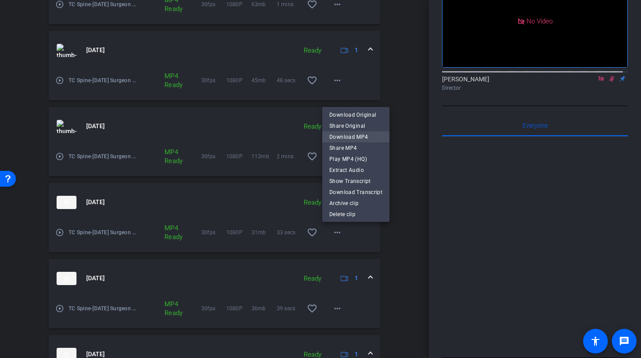
click at [347, 137] on span "Download MP4" at bounding box center [355, 137] width 53 height 11
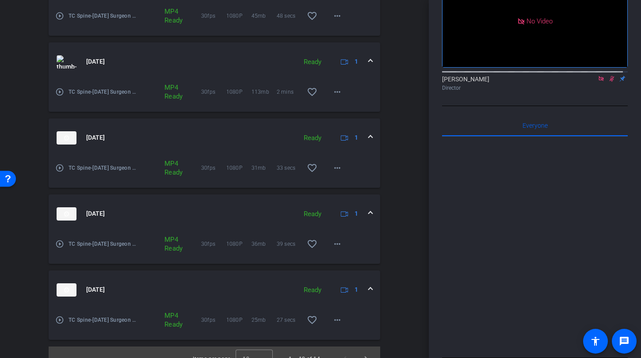
scroll to position [698, 0]
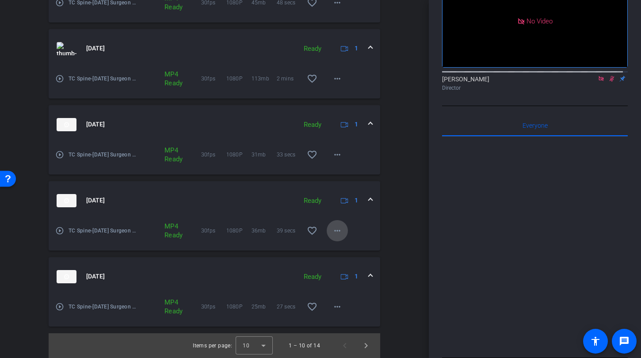
click at [335, 236] on mat-icon "more_horiz" at bounding box center [337, 230] width 11 height 11
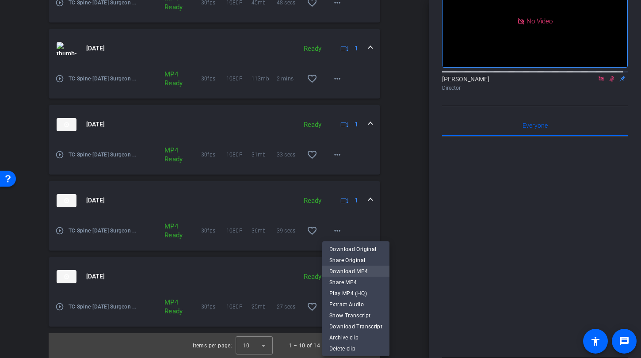
click at [343, 274] on span "Download MP4" at bounding box center [355, 271] width 53 height 11
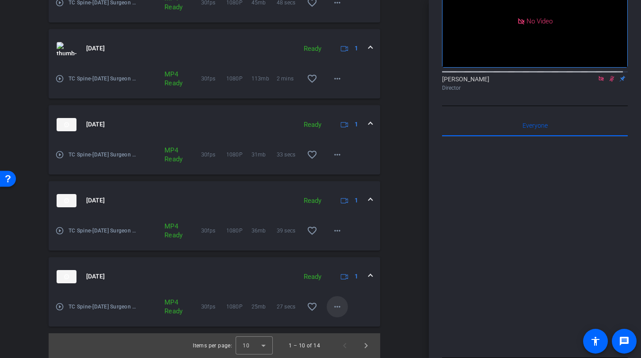
click at [336, 302] on mat-icon "more_horiz" at bounding box center [337, 306] width 11 height 11
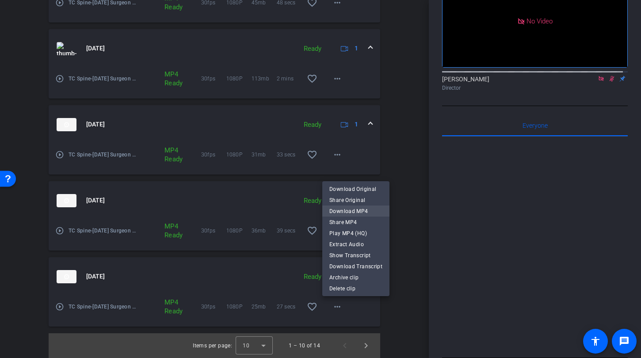
click at [354, 210] on span "Download MP4" at bounding box center [355, 211] width 53 height 11
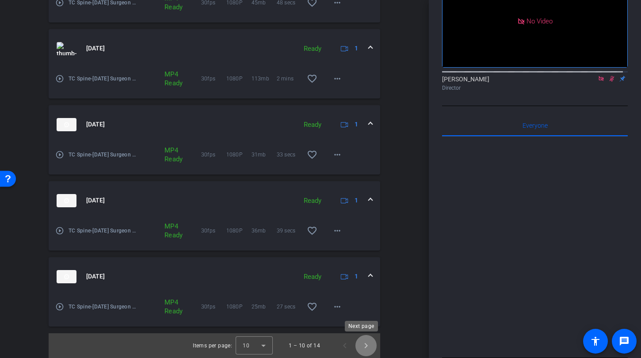
click at [364, 344] on span "Next page" at bounding box center [365, 345] width 21 height 21
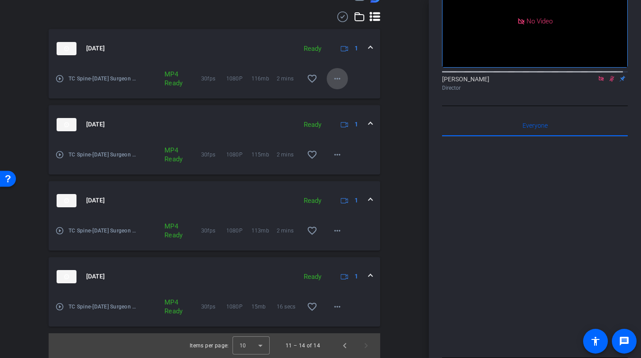
click at [335, 74] on mat-icon "more_horiz" at bounding box center [337, 78] width 11 height 11
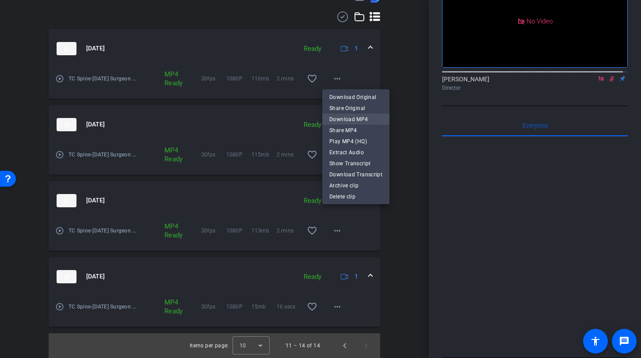
click at [342, 119] on span "Download MP4" at bounding box center [355, 119] width 53 height 11
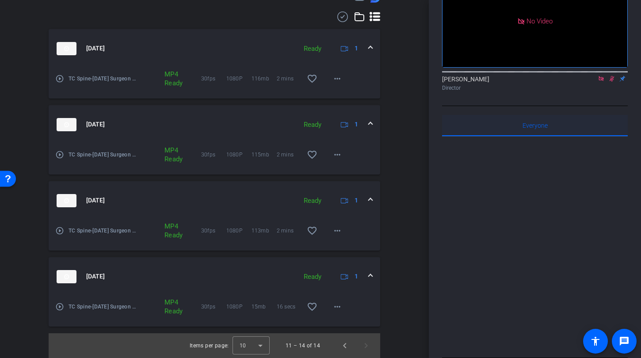
scroll to position [73, 0]
